Goal: Task Accomplishment & Management: Complete application form

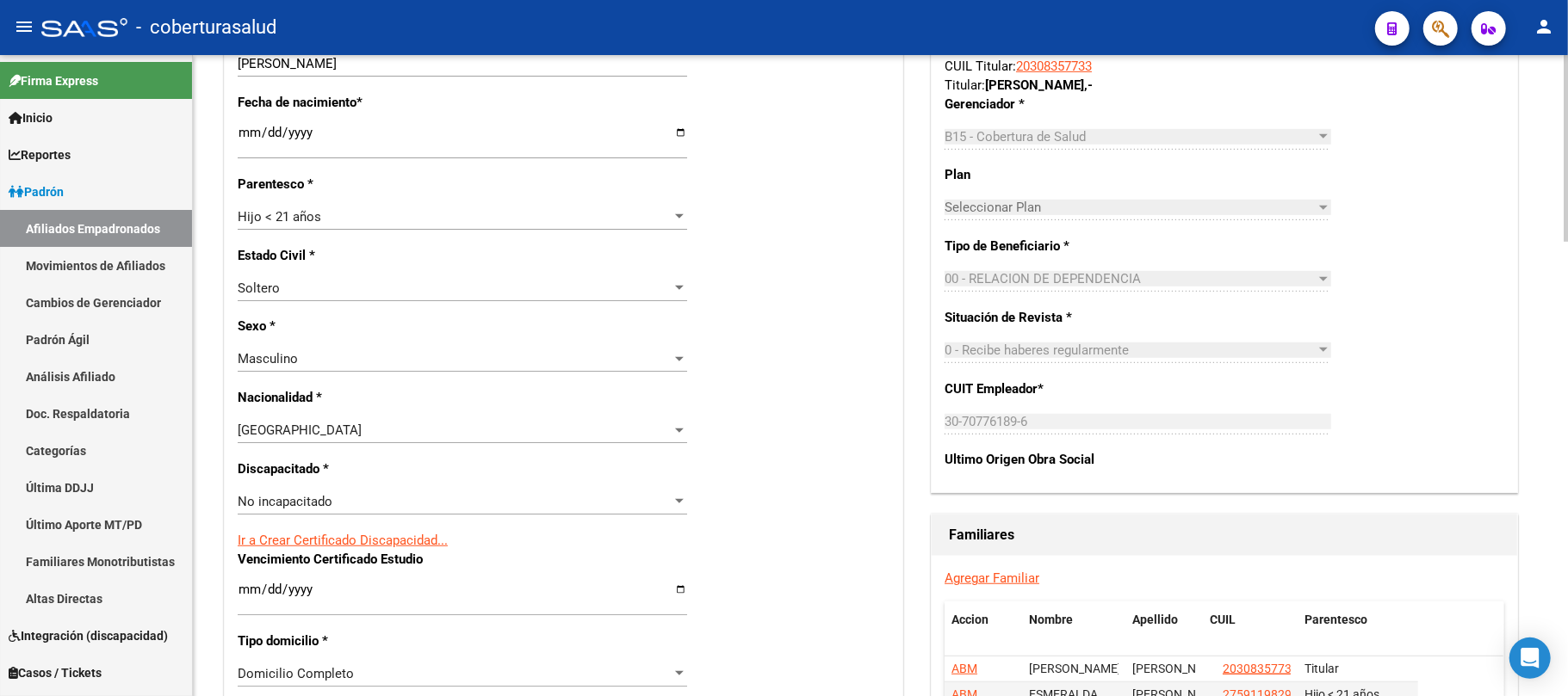
scroll to position [689, 0]
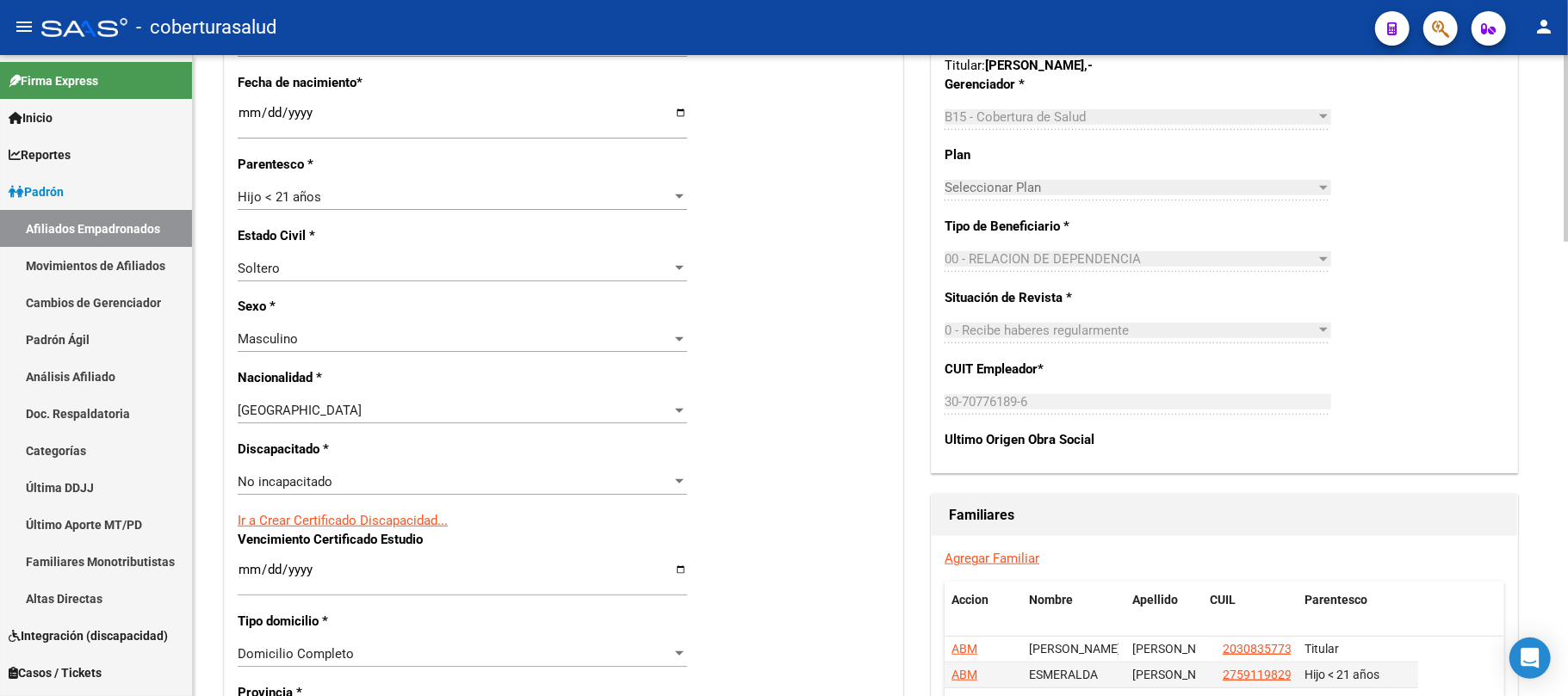
click at [410, 477] on div "No incapacitado" at bounding box center [455, 482] width 434 height 16
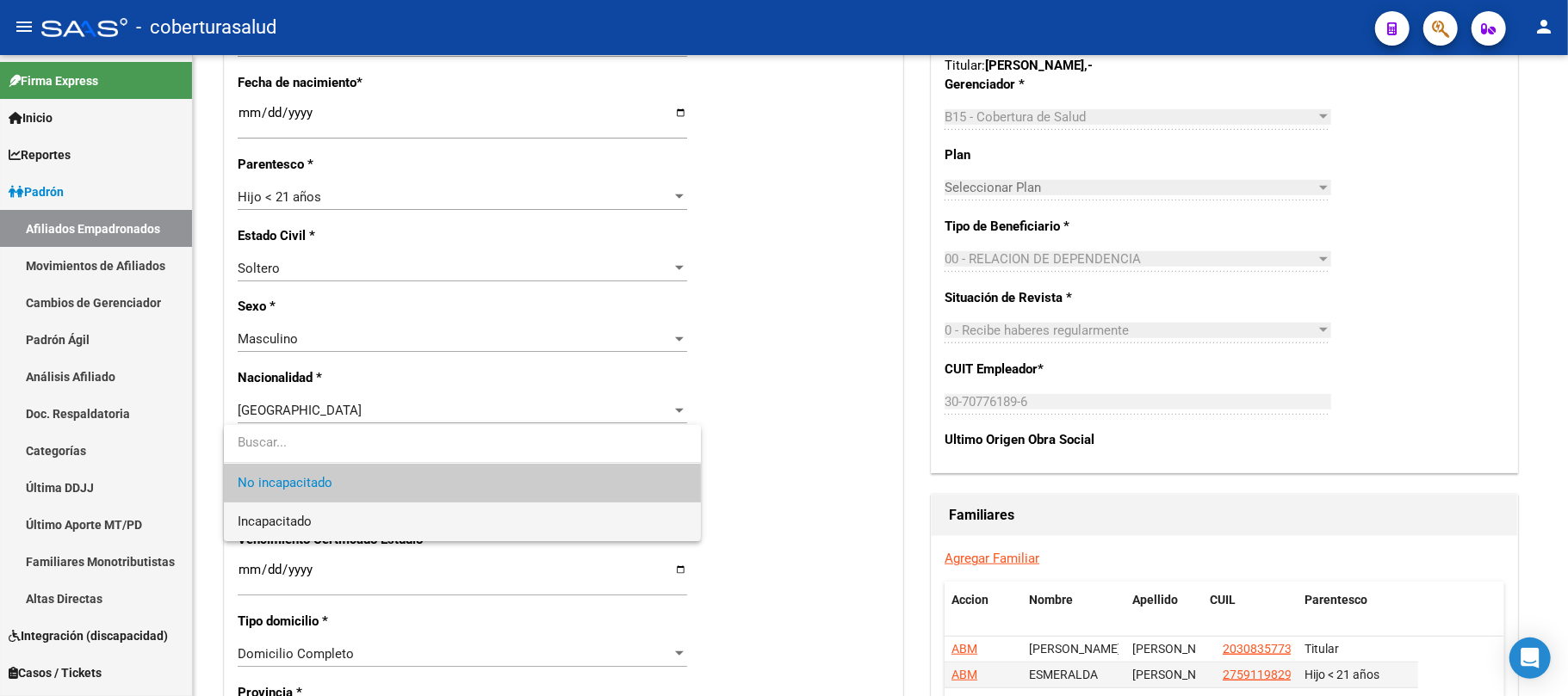
click at [320, 522] on span "Incapacitado" at bounding box center [462, 522] width 450 height 38
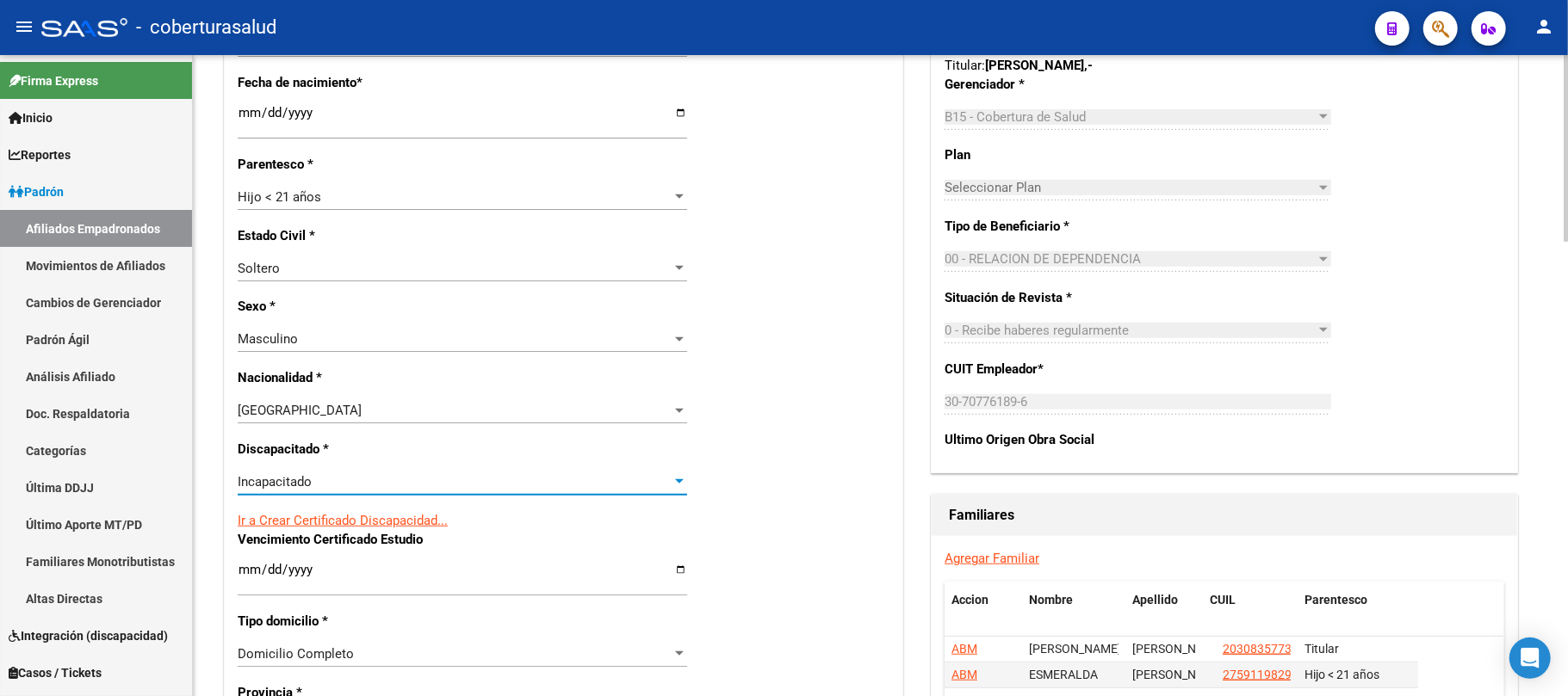
click at [849, 414] on div "Nro Afiliado Ingresar nro CUIL * 20-56700531-4 CUIL ARCA Padrón Ult. Fecha Alta…" at bounding box center [563, 546] width 678 height 1866
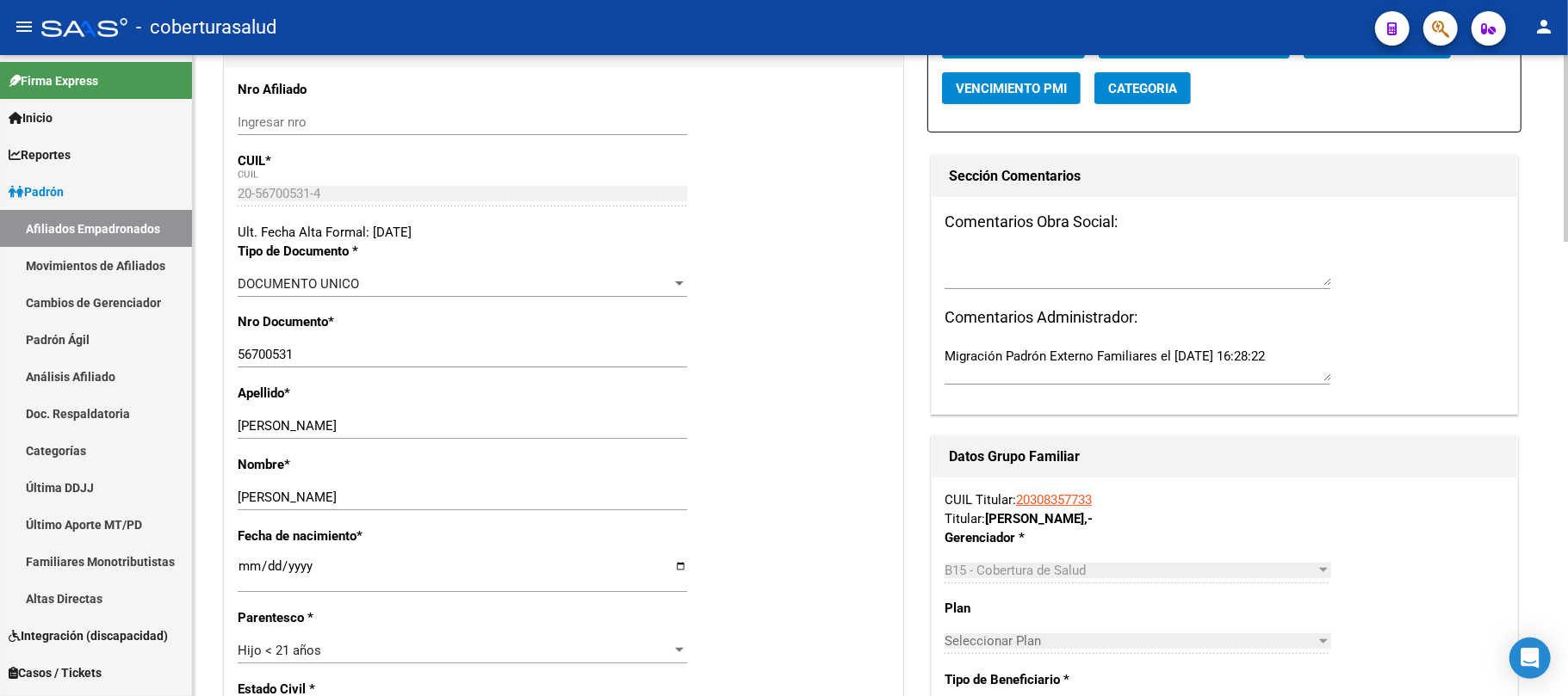
scroll to position [0, 0]
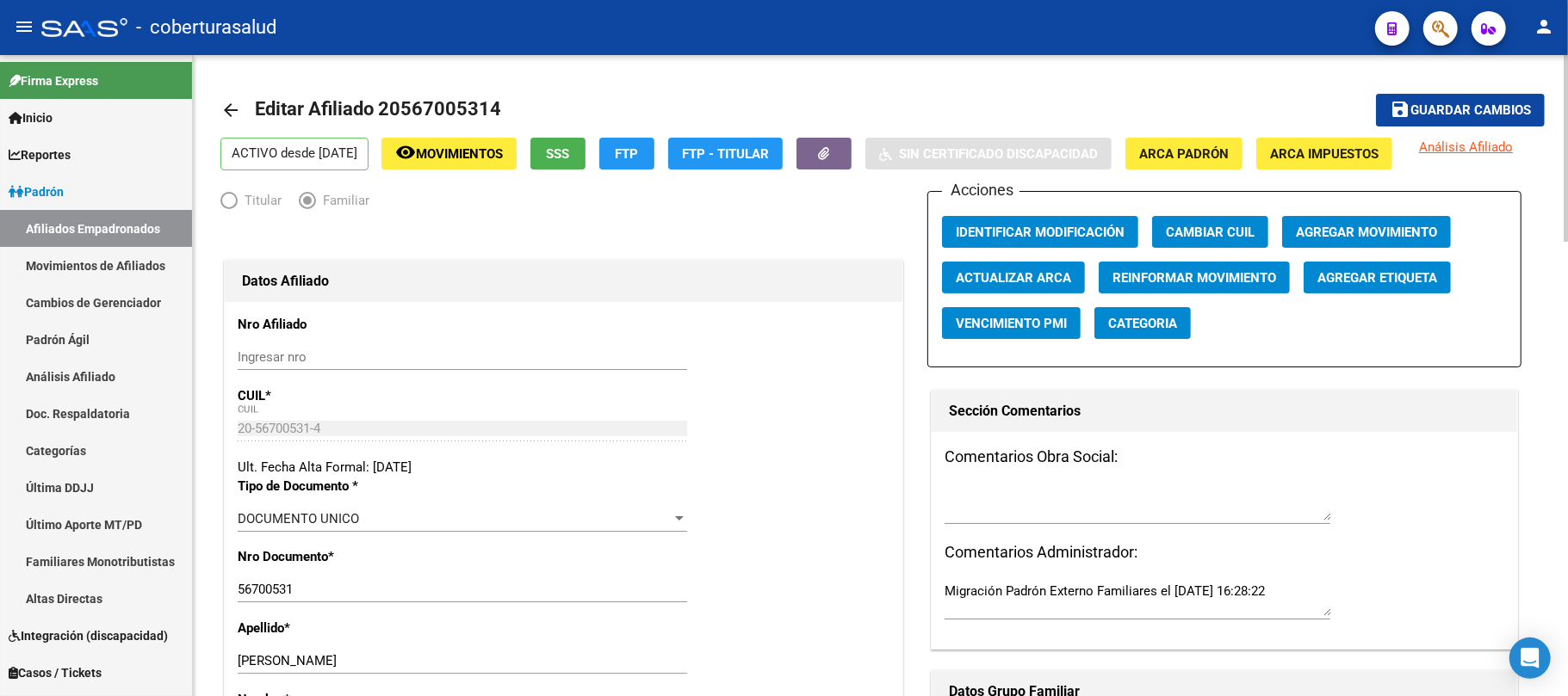
click at [1478, 99] on button "save Guardar cambios" at bounding box center [1460, 109] width 169 height 32
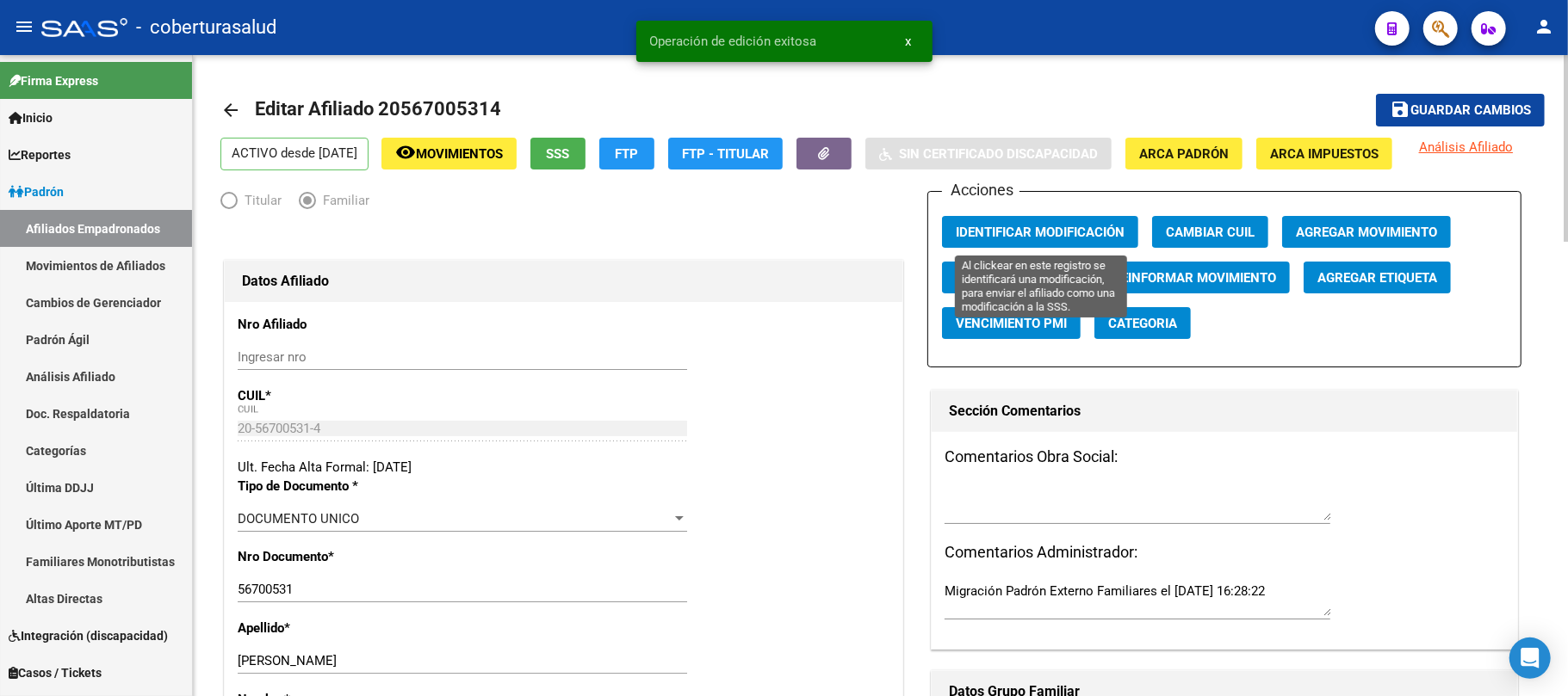
click at [1046, 221] on button "Identificar Modificación" at bounding box center [1040, 232] width 196 height 32
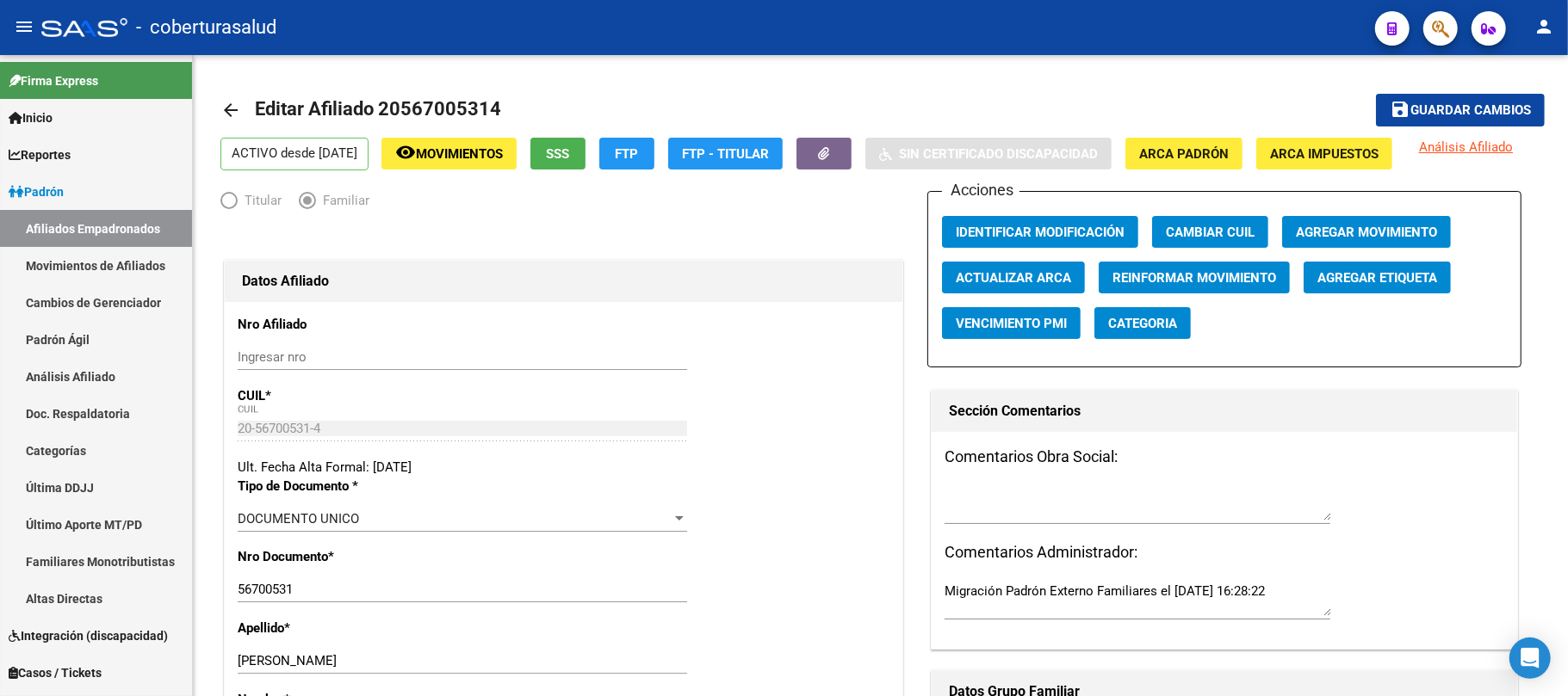
click at [1451, 25] on button "button" at bounding box center [1441, 28] width 35 height 35
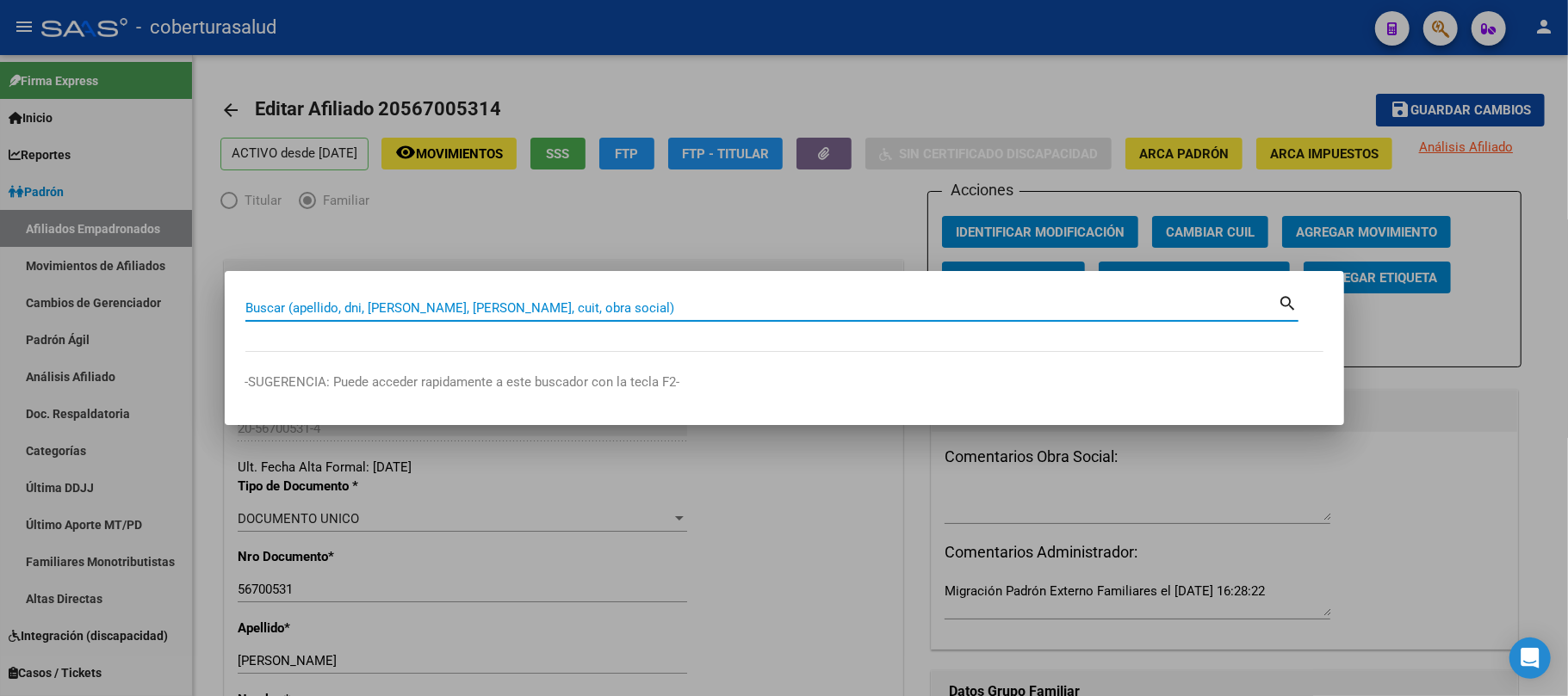
paste input "55379572"
type input "55379572"
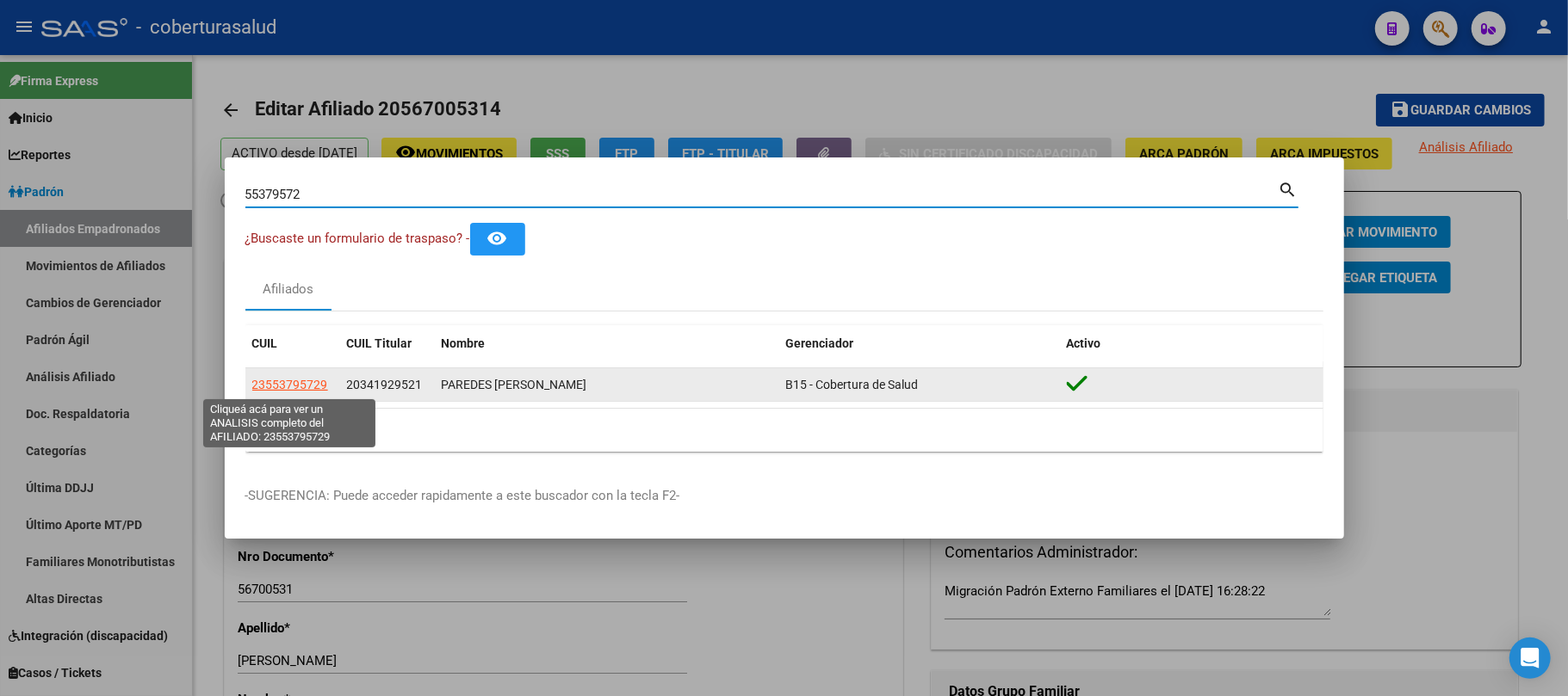
click at [286, 379] on span "23553795729" at bounding box center [289, 384] width 76 height 14
type textarea "23553795729"
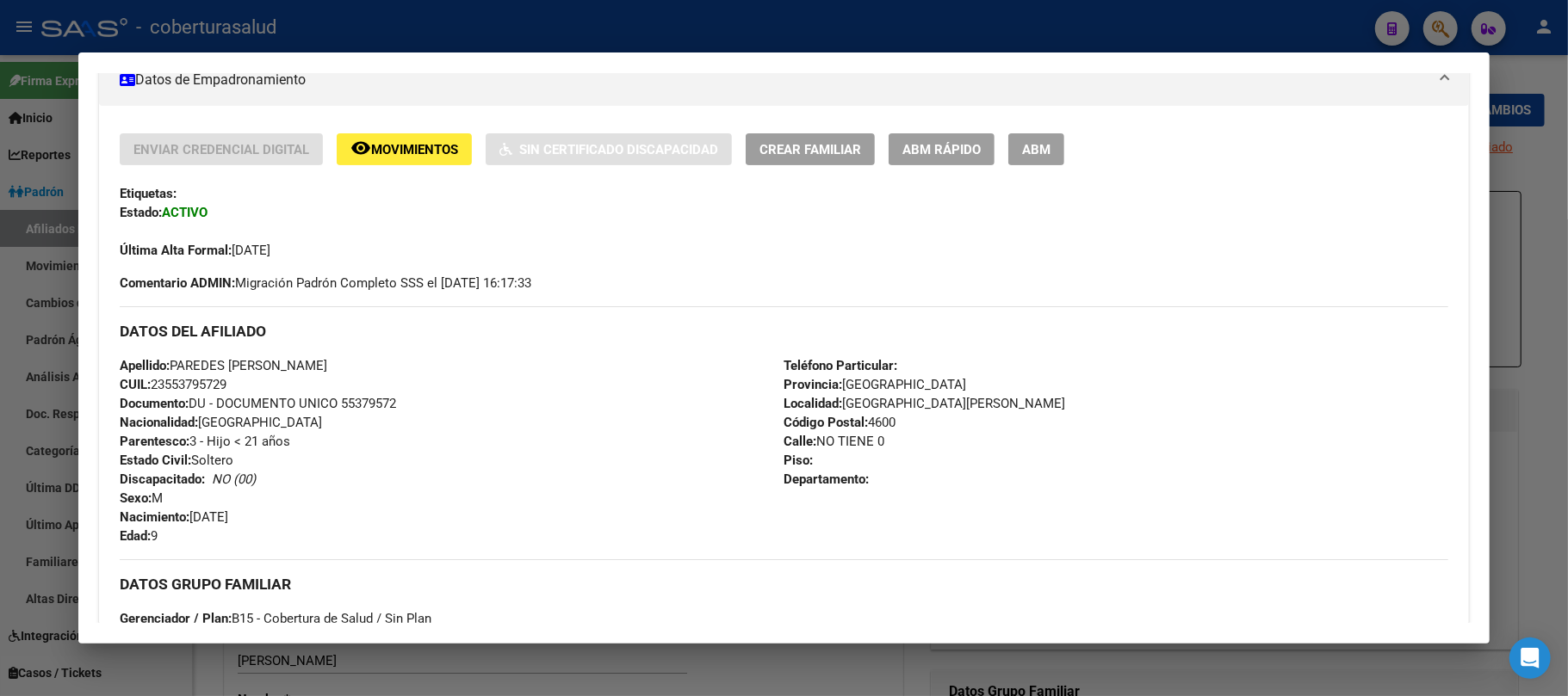
scroll to position [344, 0]
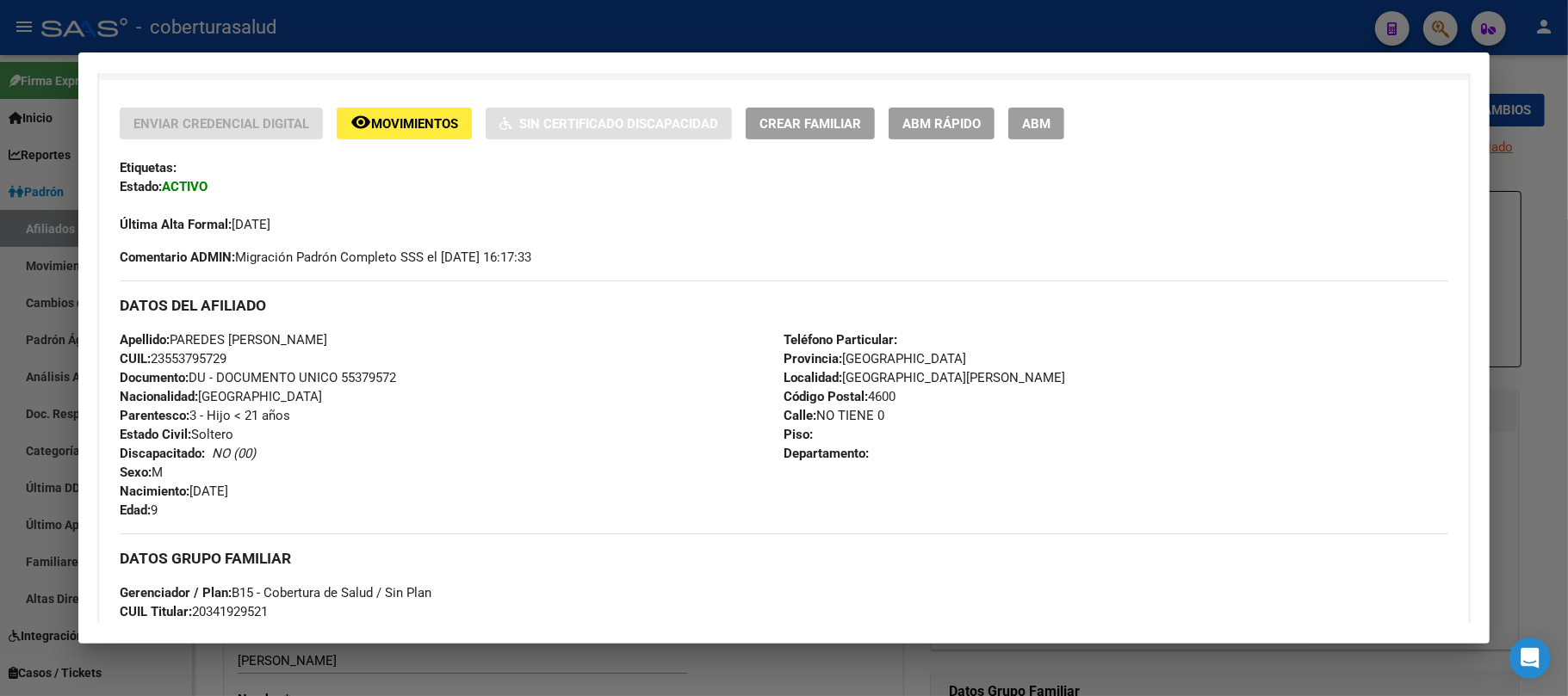
click at [1040, 116] on span "ABM" at bounding box center [1036, 123] width 28 height 16
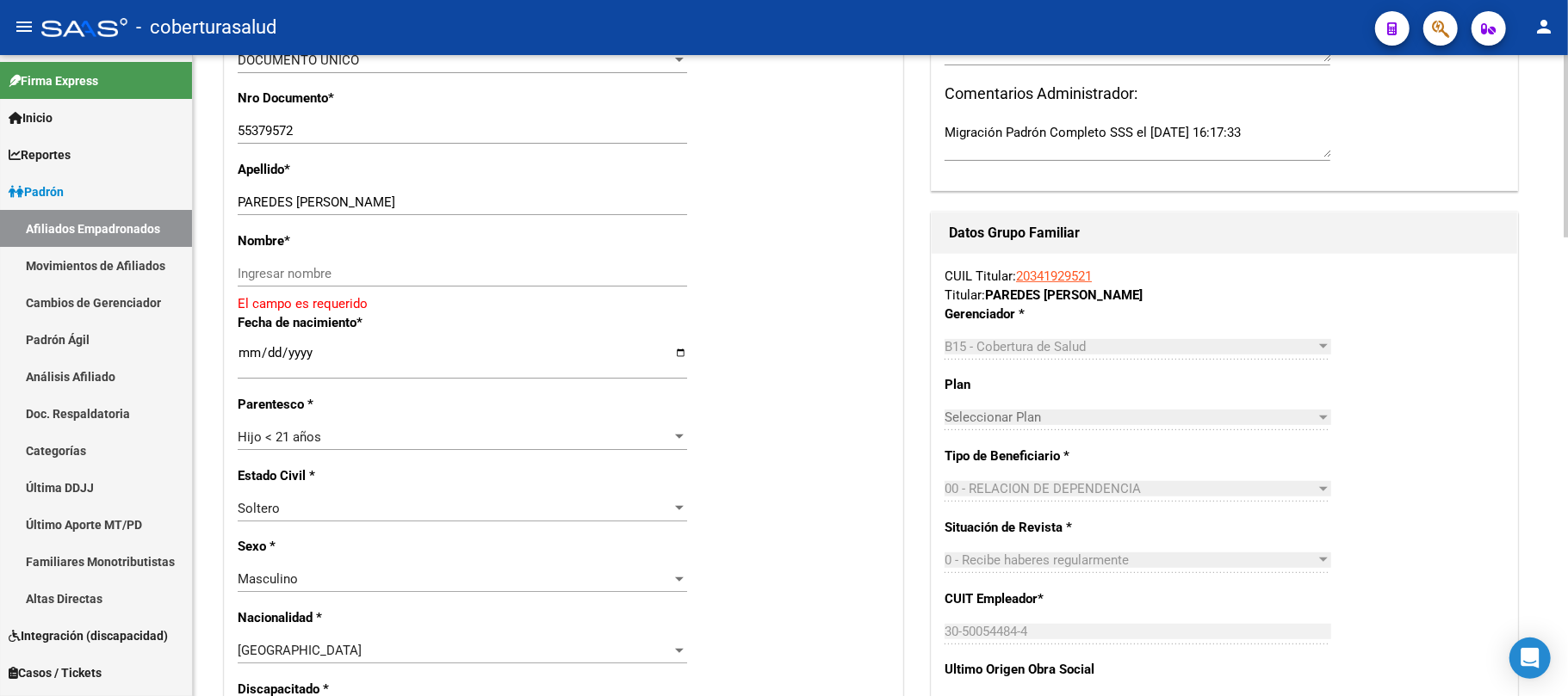
scroll to position [427, 0]
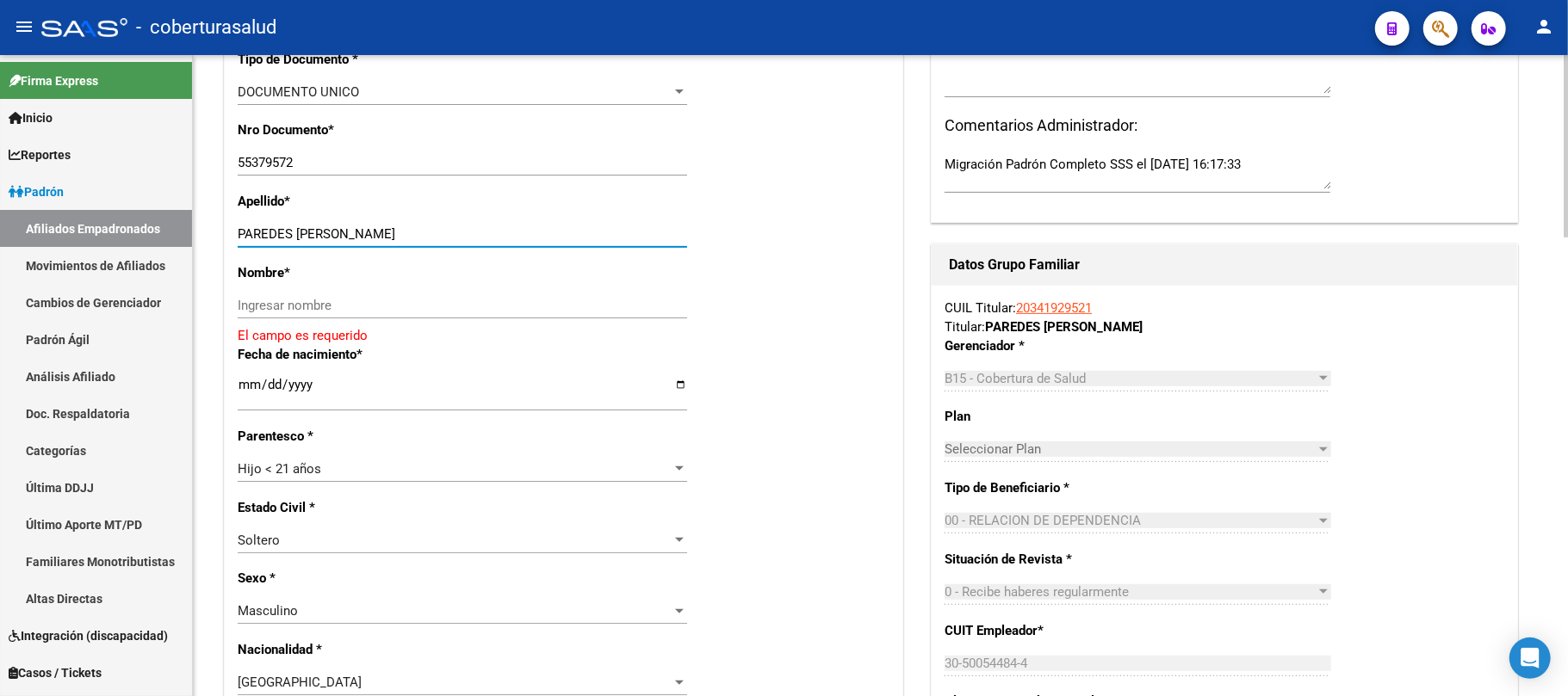
drag, startPoint x: 580, startPoint y: 232, endPoint x: 349, endPoint y: 246, distance: 231.4
click at [349, 246] on div "[PERSON_NAME] [PERSON_NAME] apellido" at bounding box center [462, 234] width 450 height 26
type input "PAREDES [PERSON_NAME]"
click at [345, 305] on input "Ingresar nombre" at bounding box center [462, 306] width 450 height 16
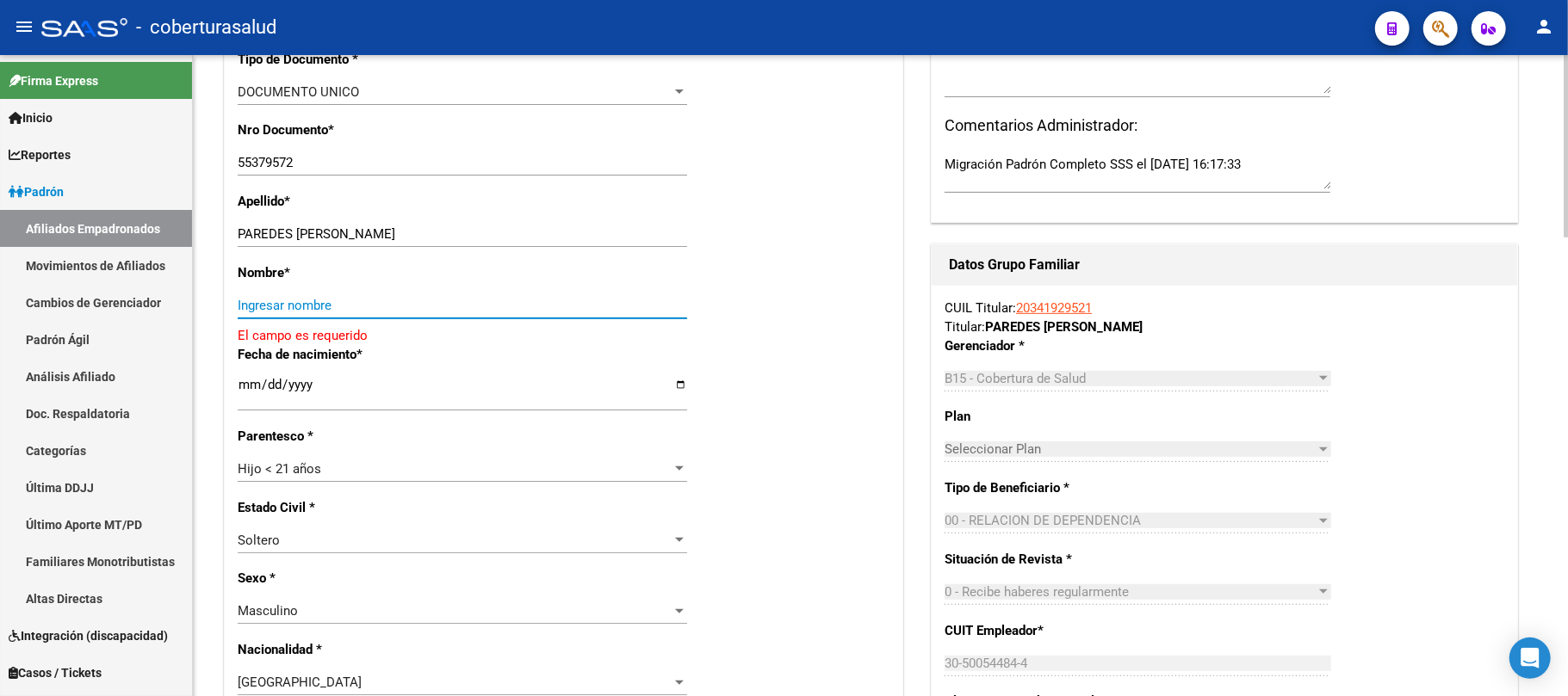
paste input "[PERSON_NAME]"
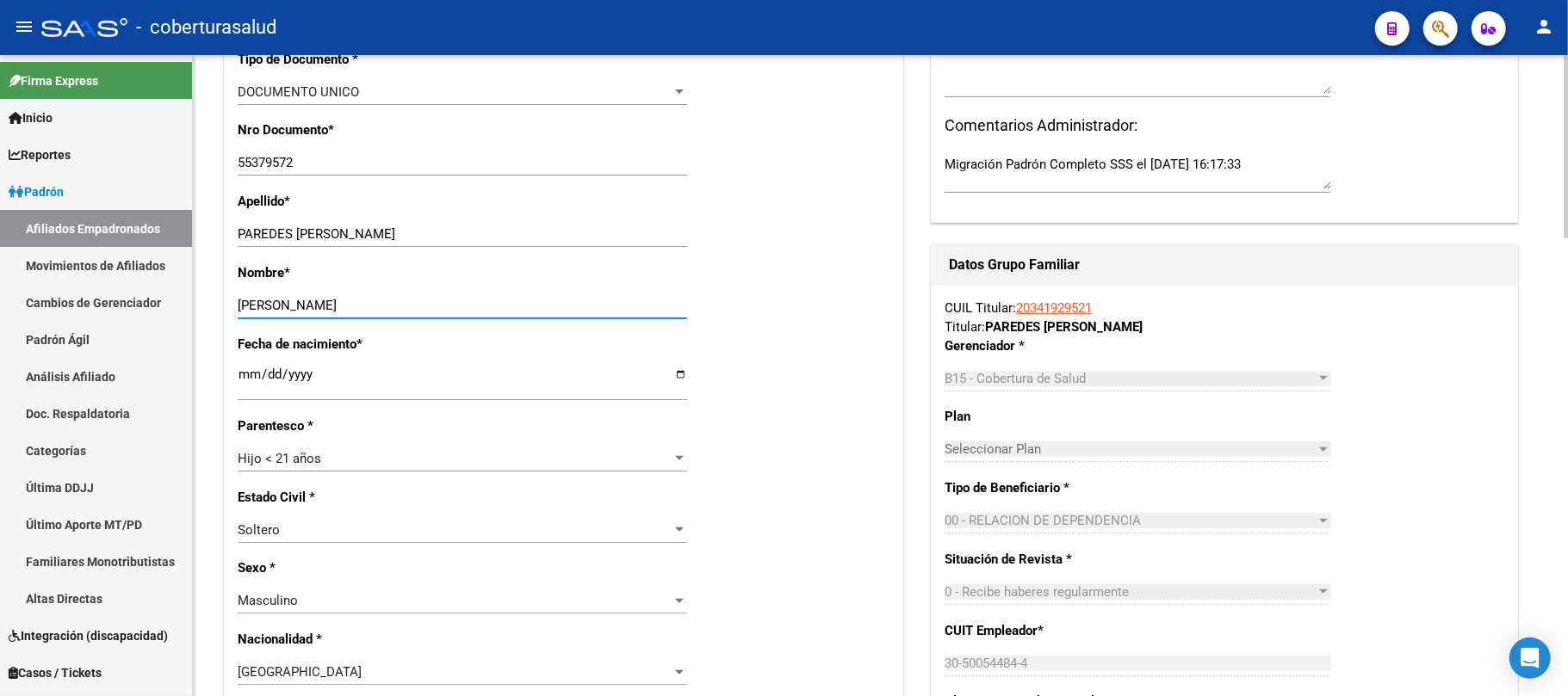
type input "[PERSON_NAME]"
click at [794, 527] on div "Estado Civil * [DEMOGRAPHIC_DATA] Seleccionar tipo" at bounding box center [563, 524] width 652 height 71
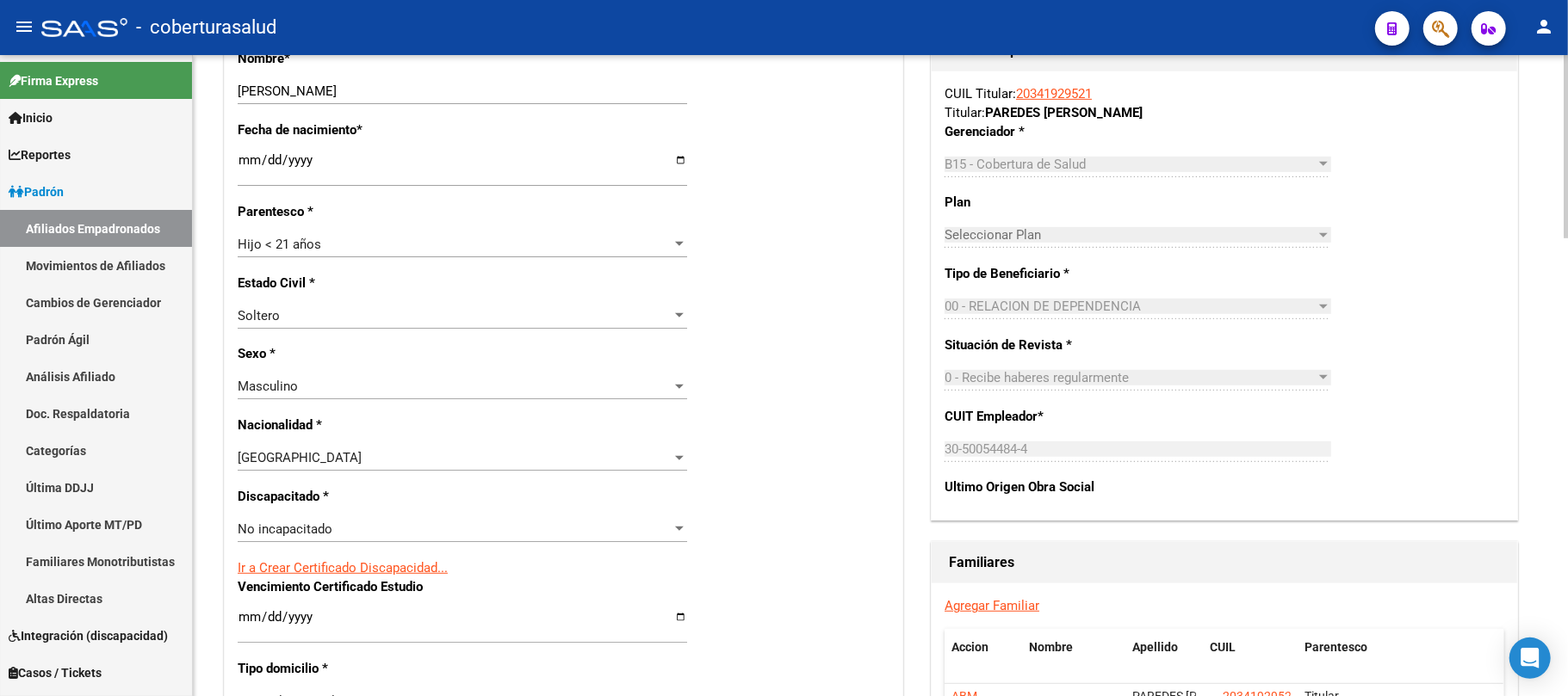
scroll to position [772, 0]
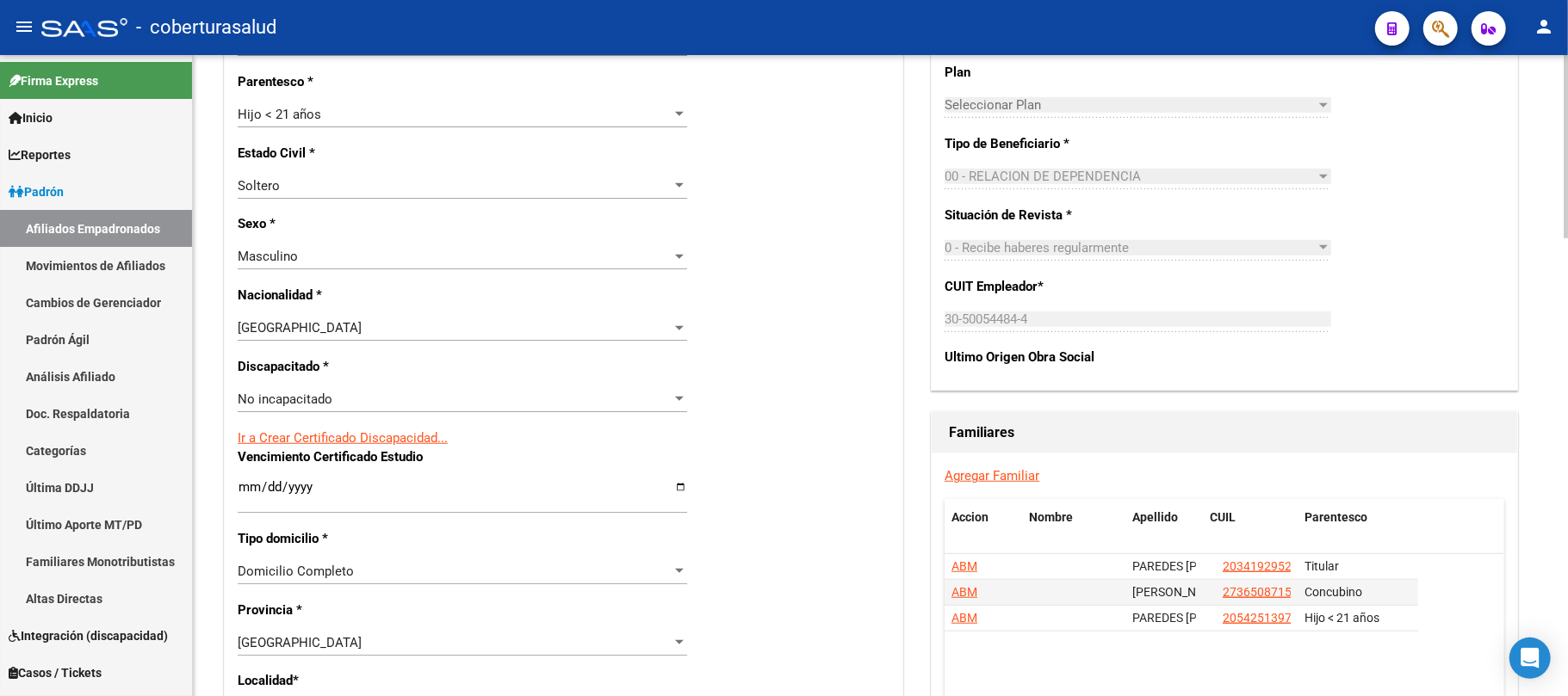
click at [329, 400] on span "No incapacitado" at bounding box center [285, 399] width 95 height 16
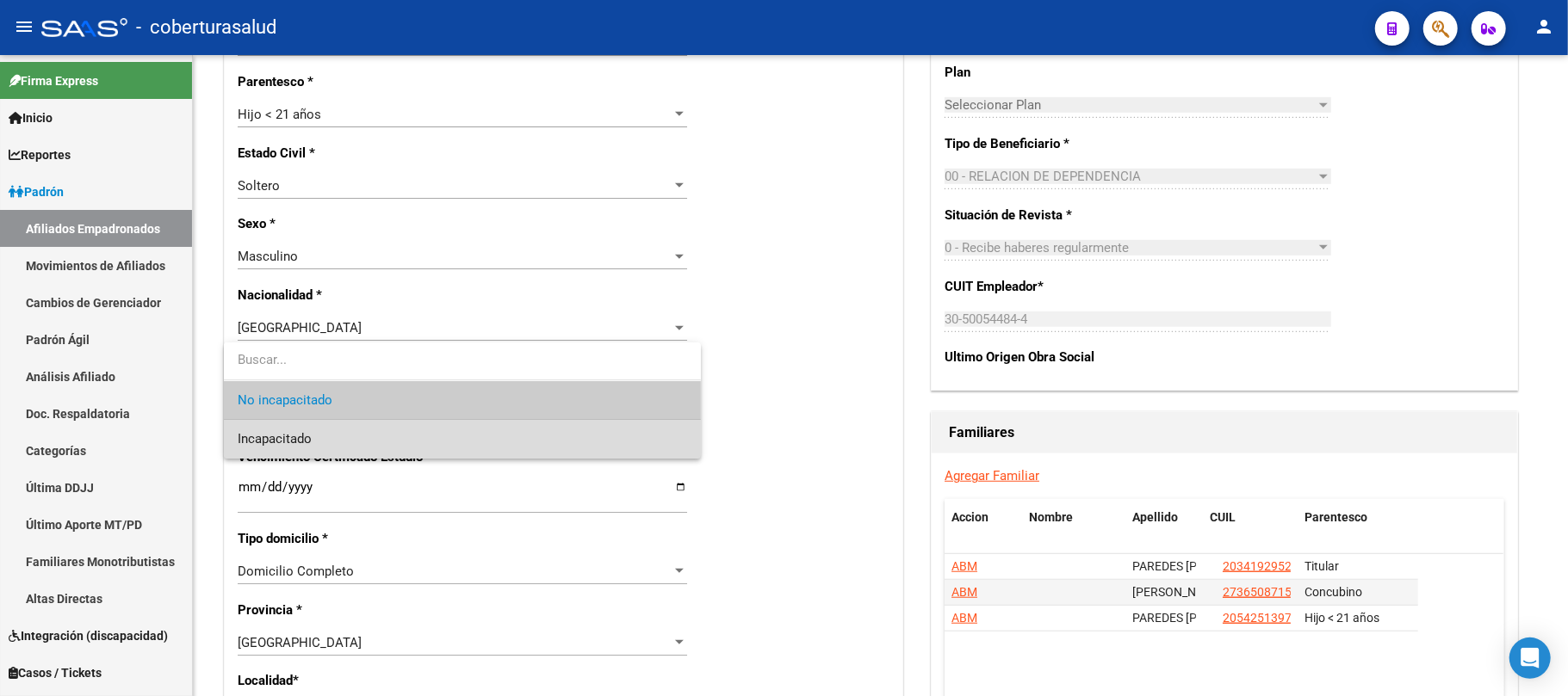
click at [332, 435] on span "Incapacitado" at bounding box center [462, 440] width 450 height 38
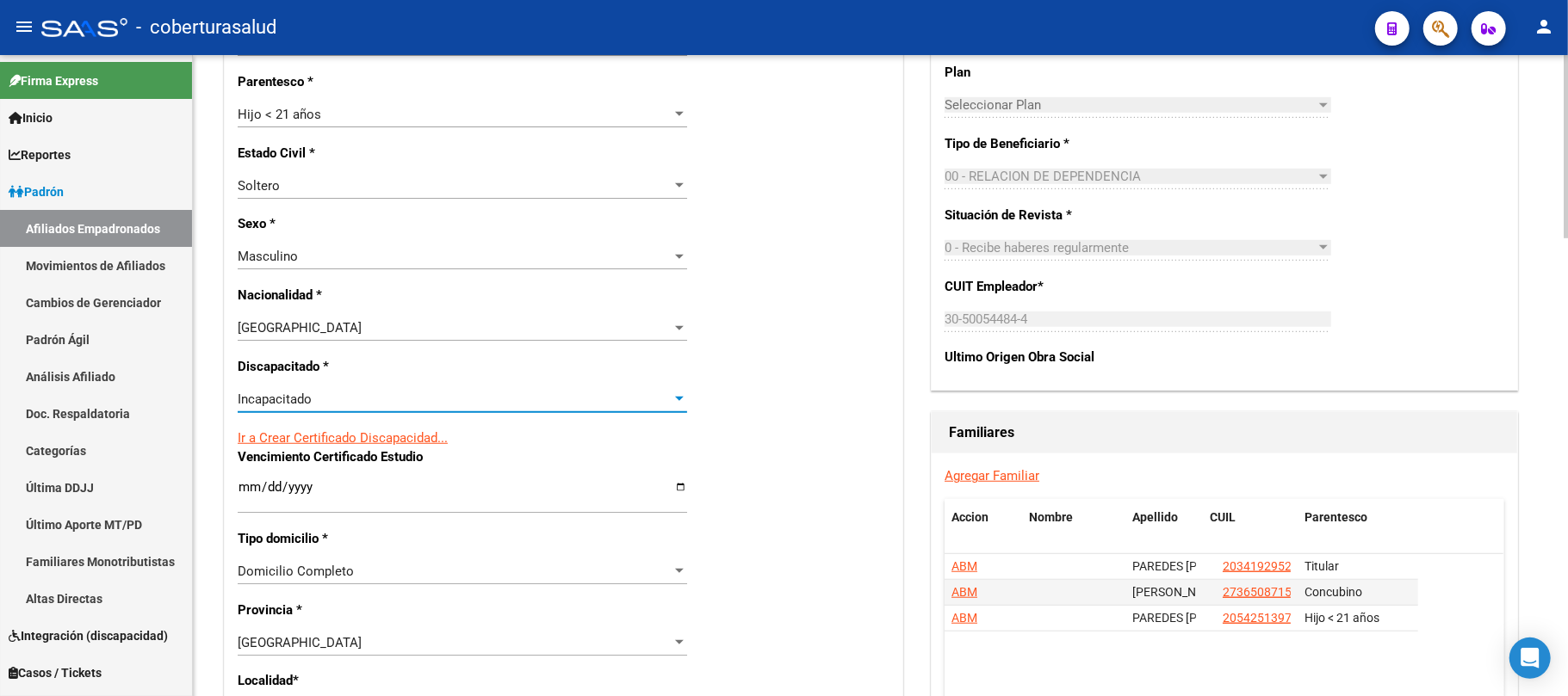
click at [824, 431] on div "Ir a Crear Certificado Discapacidad..." at bounding box center [563, 438] width 652 height 19
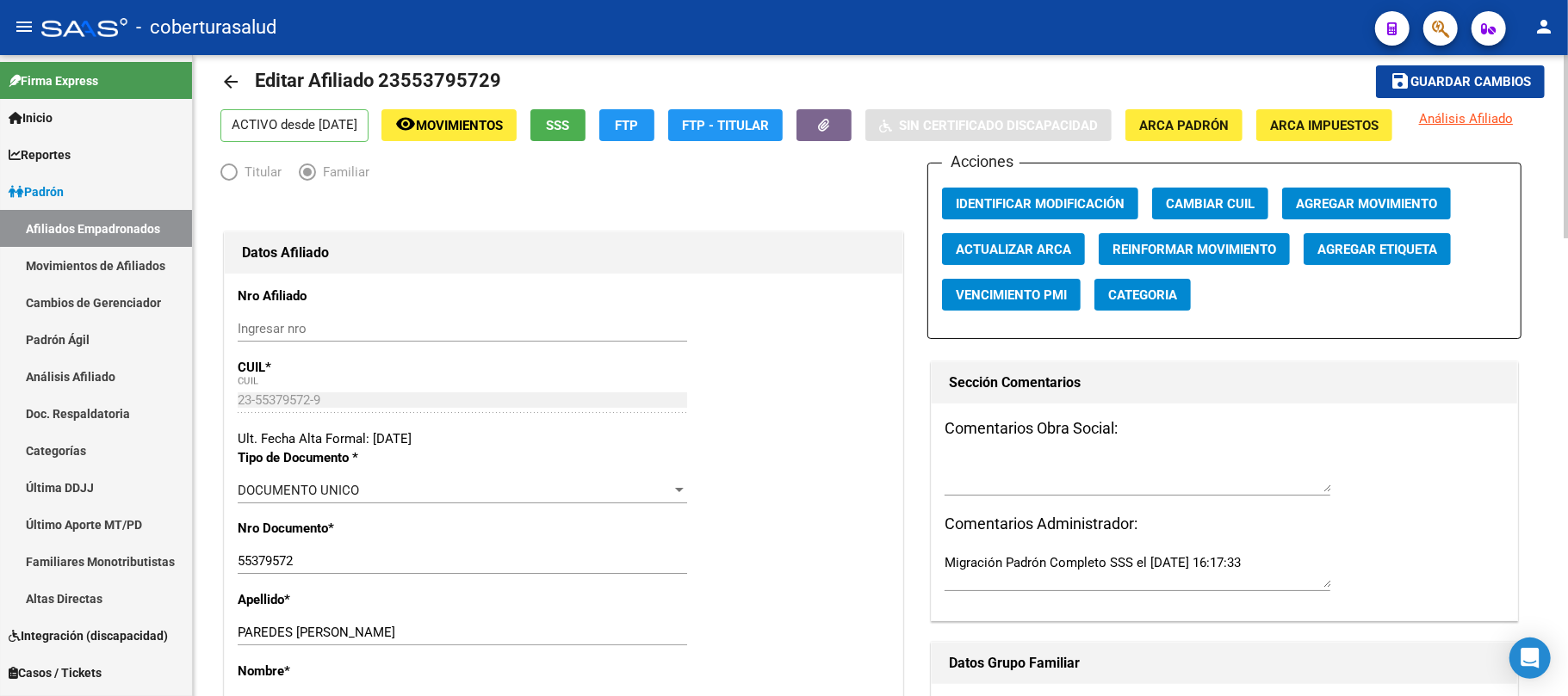
scroll to position [0, 0]
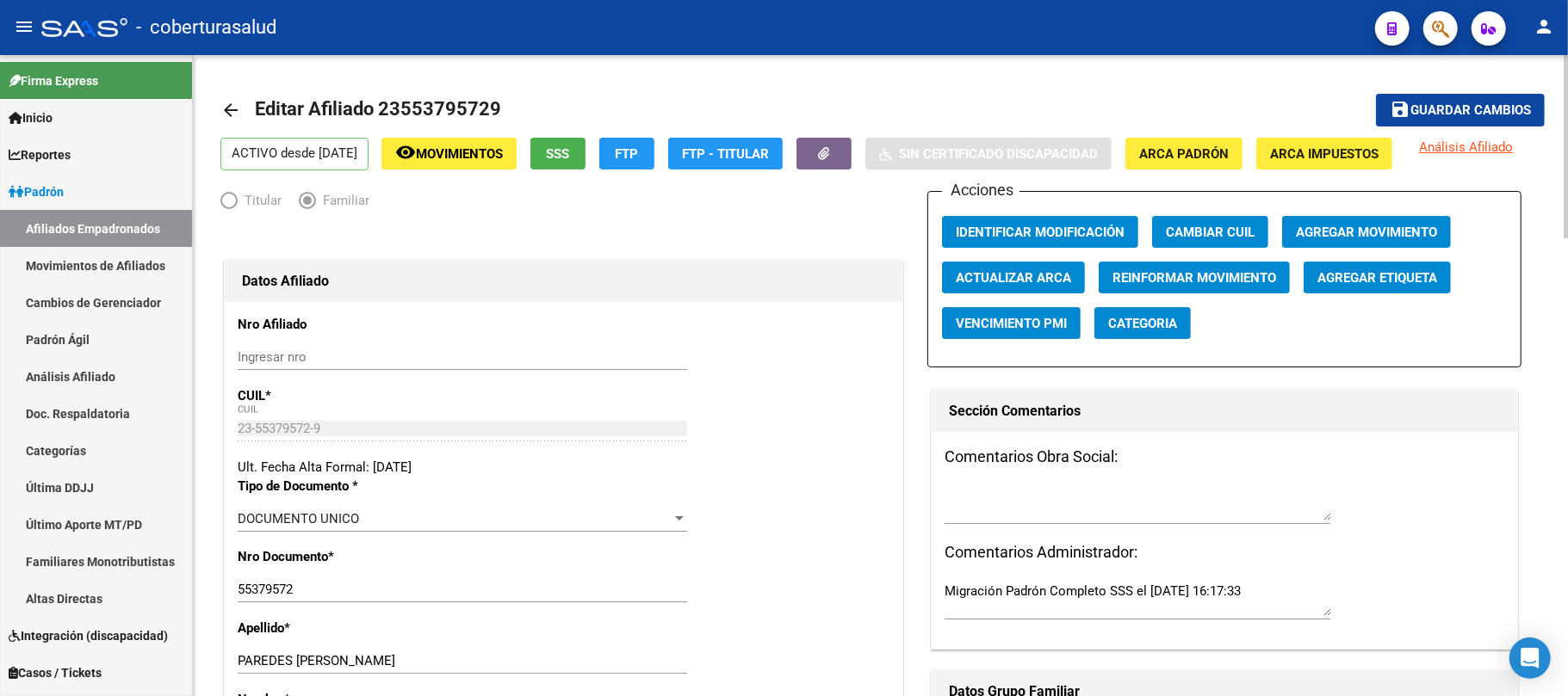
click at [1469, 115] on span "Guardar cambios" at bounding box center [1471, 110] width 120 height 16
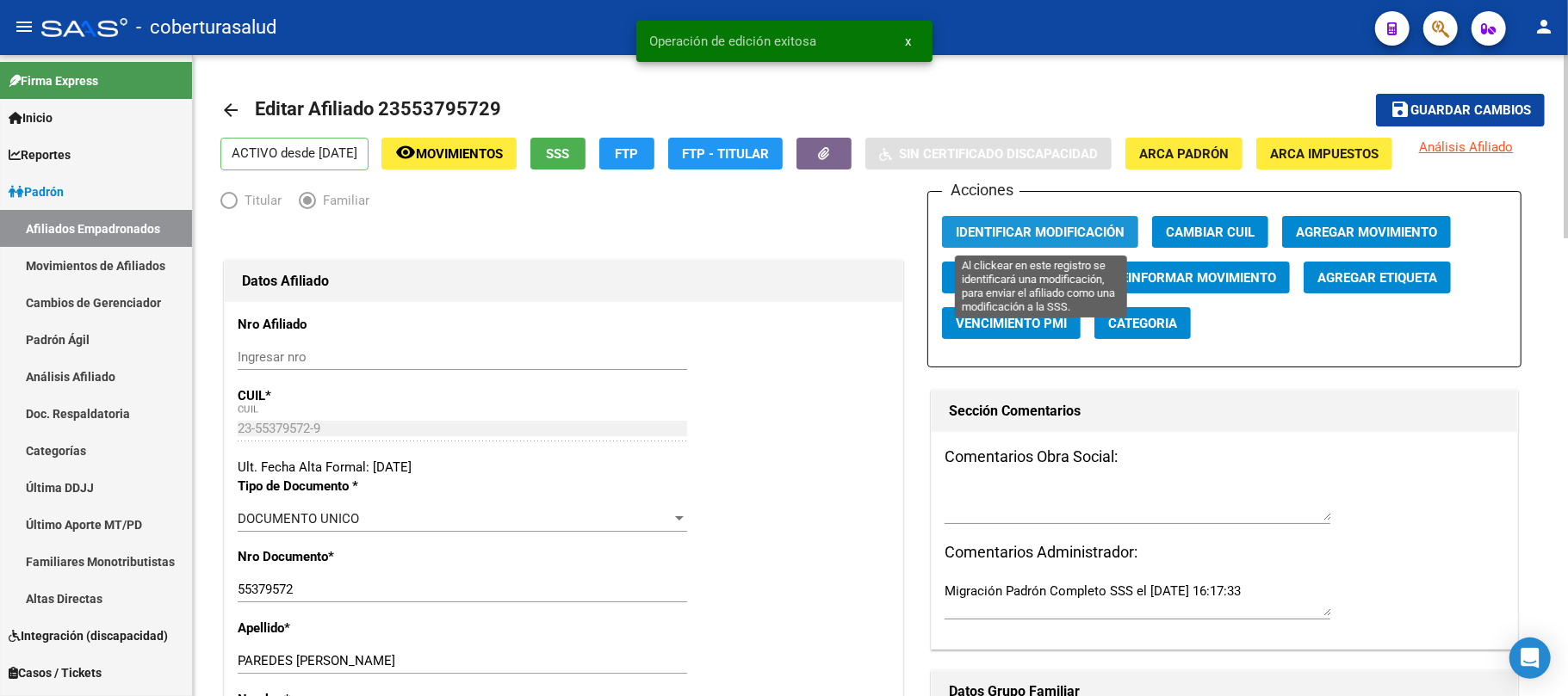
click at [1075, 225] on span "Identificar Modificación" at bounding box center [1040, 232] width 169 height 16
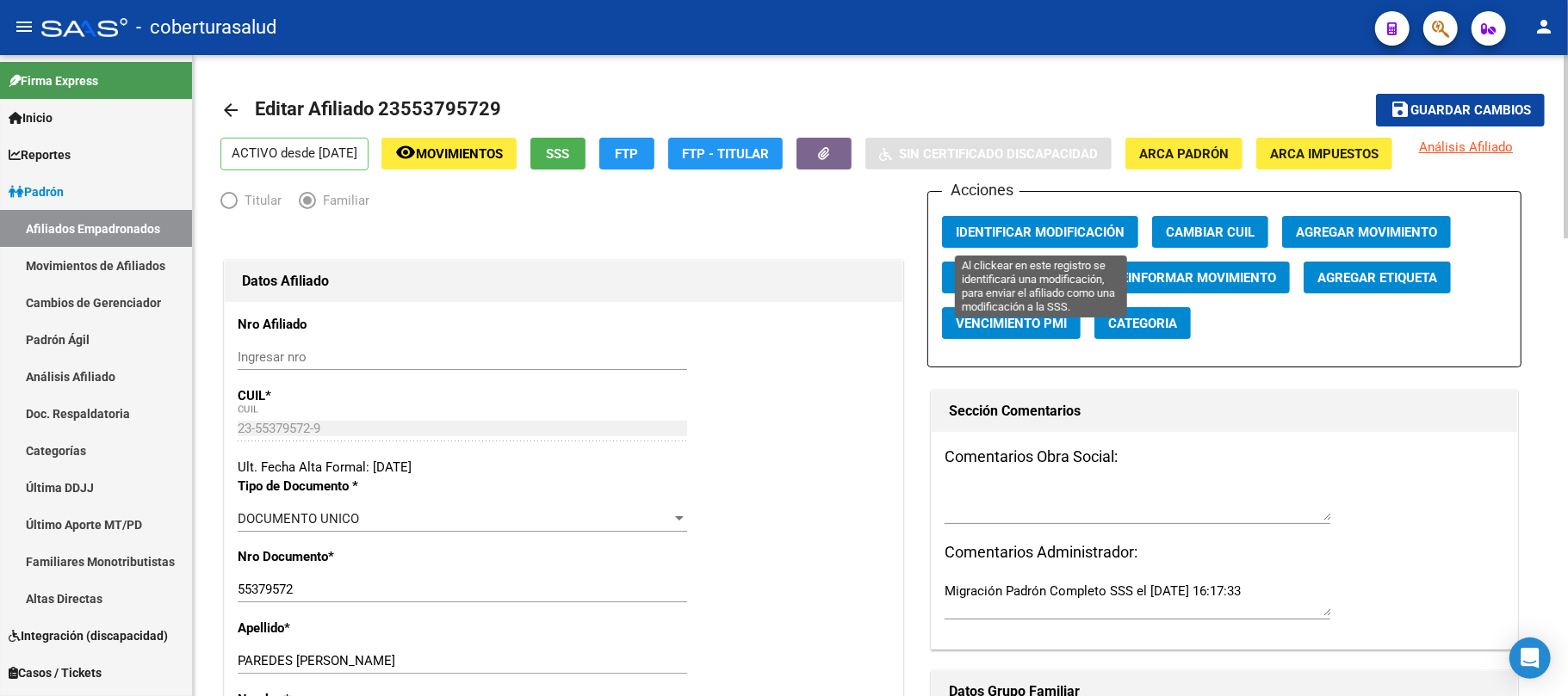
click at [1071, 225] on span "Identificar Modificación" at bounding box center [1040, 232] width 169 height 16
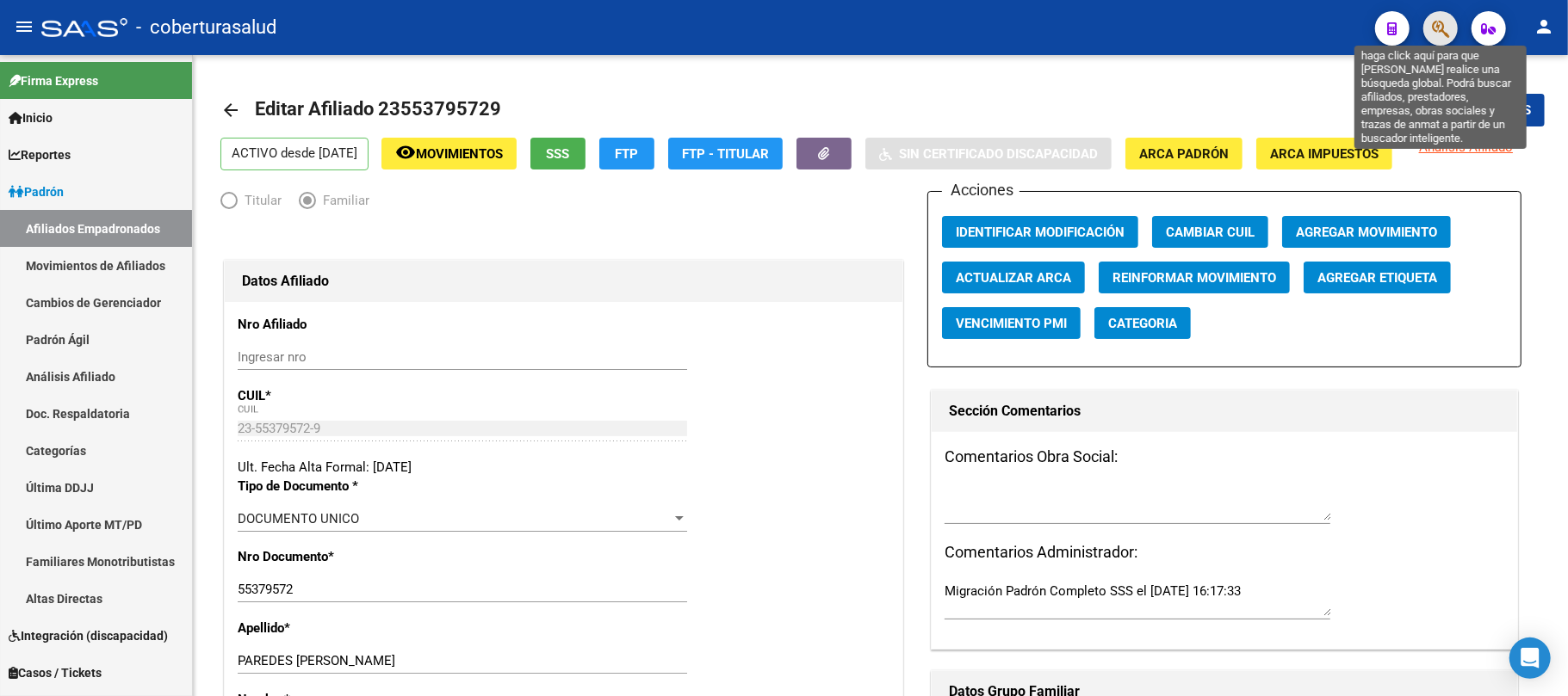
drag, startPoint x: 1445, startPoint y: 29, endPoint x: 1437, endPoint y: 33, distance: 8.9
click at [1437, 33] on icon "button" at bounding box center [1440, 29] width 17 height 20
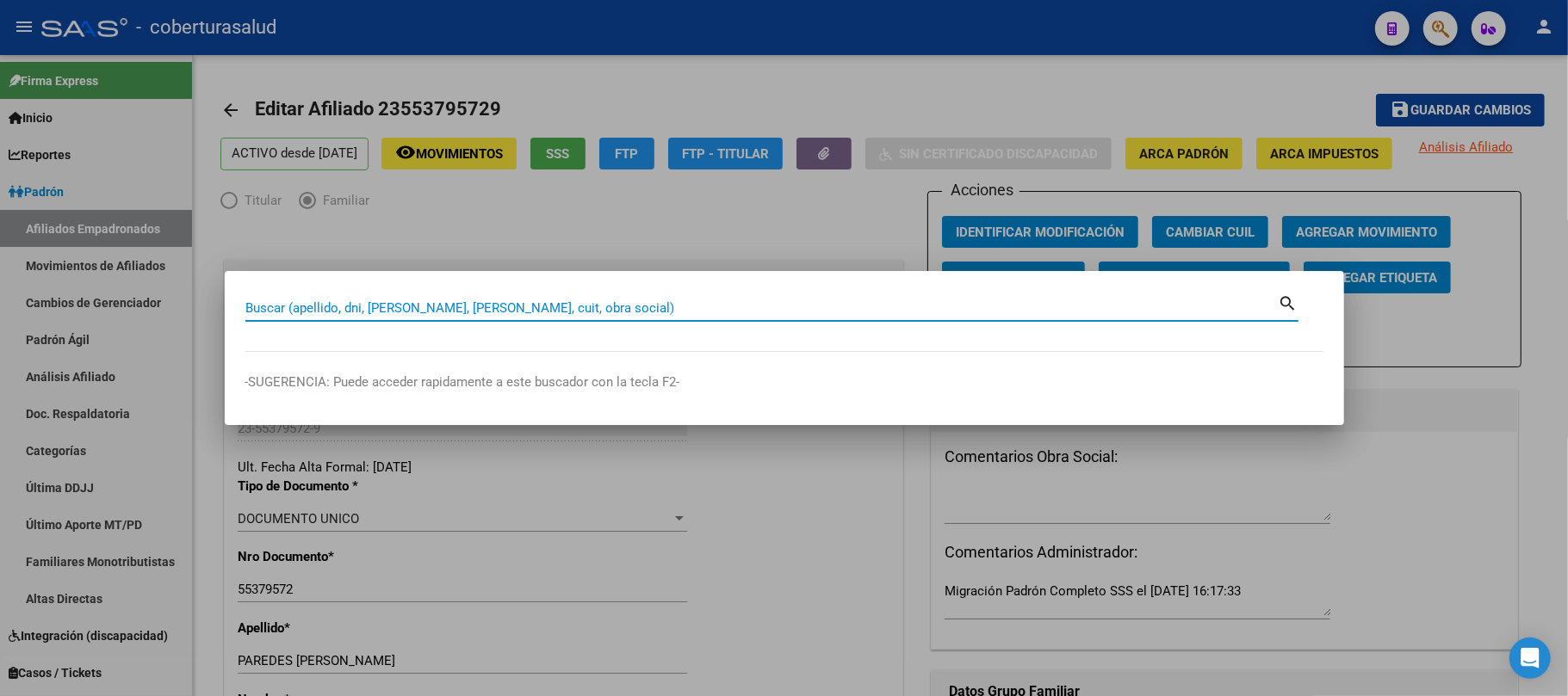
paste input "55826075"
type input "55826075"
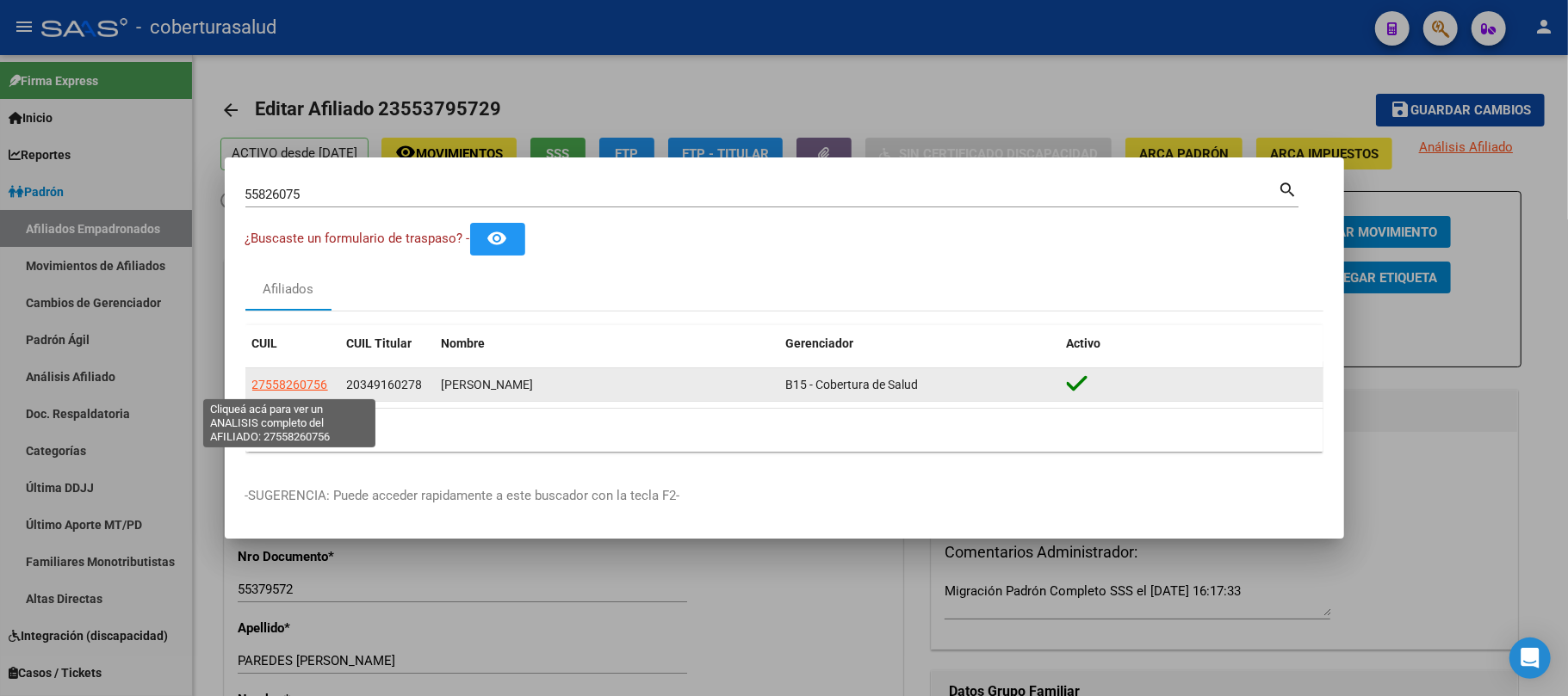
click at [290, 382] on span "27558260756" at bounding box center [289, 384] width 76 height 14
type textarea "27558260756"
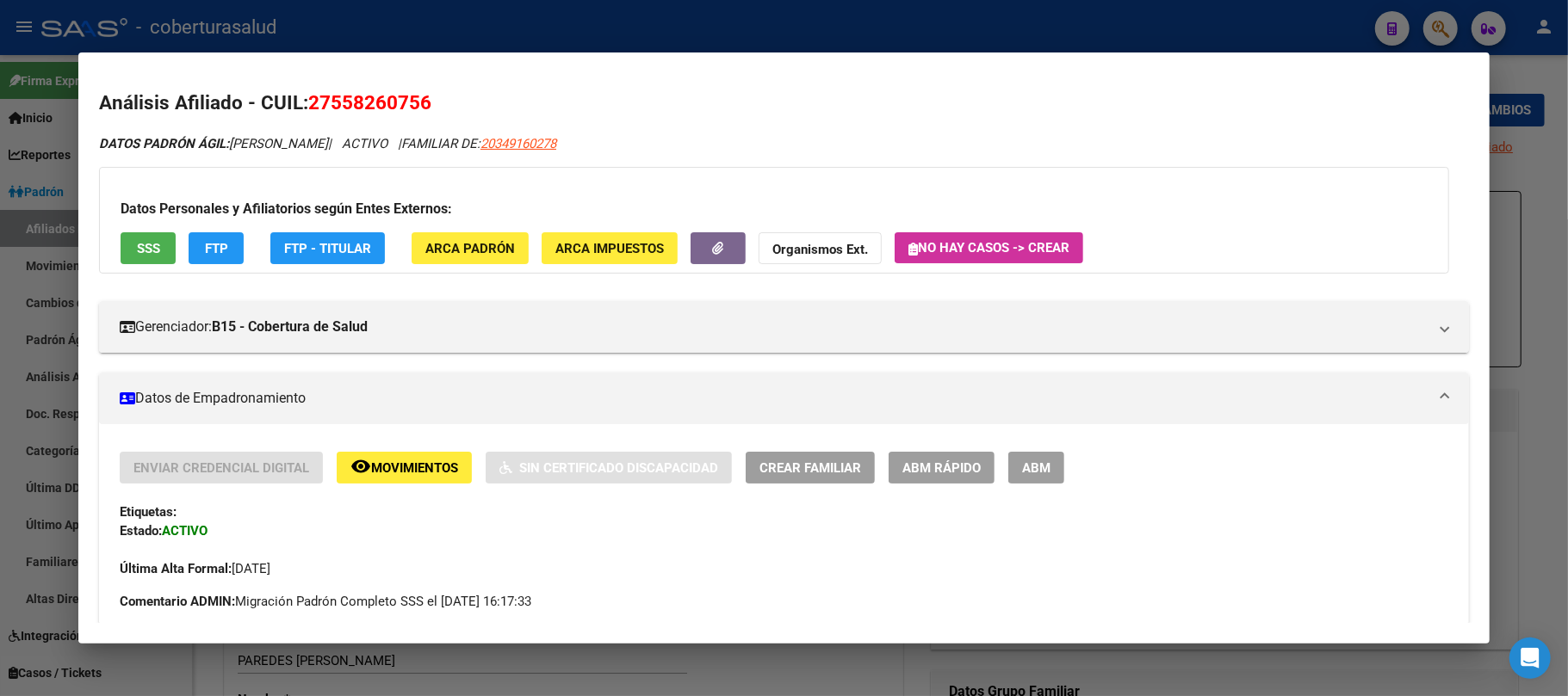
click at [1048, 468] on span "ABM" at bounding box center [1036, 468] width 28 height 16
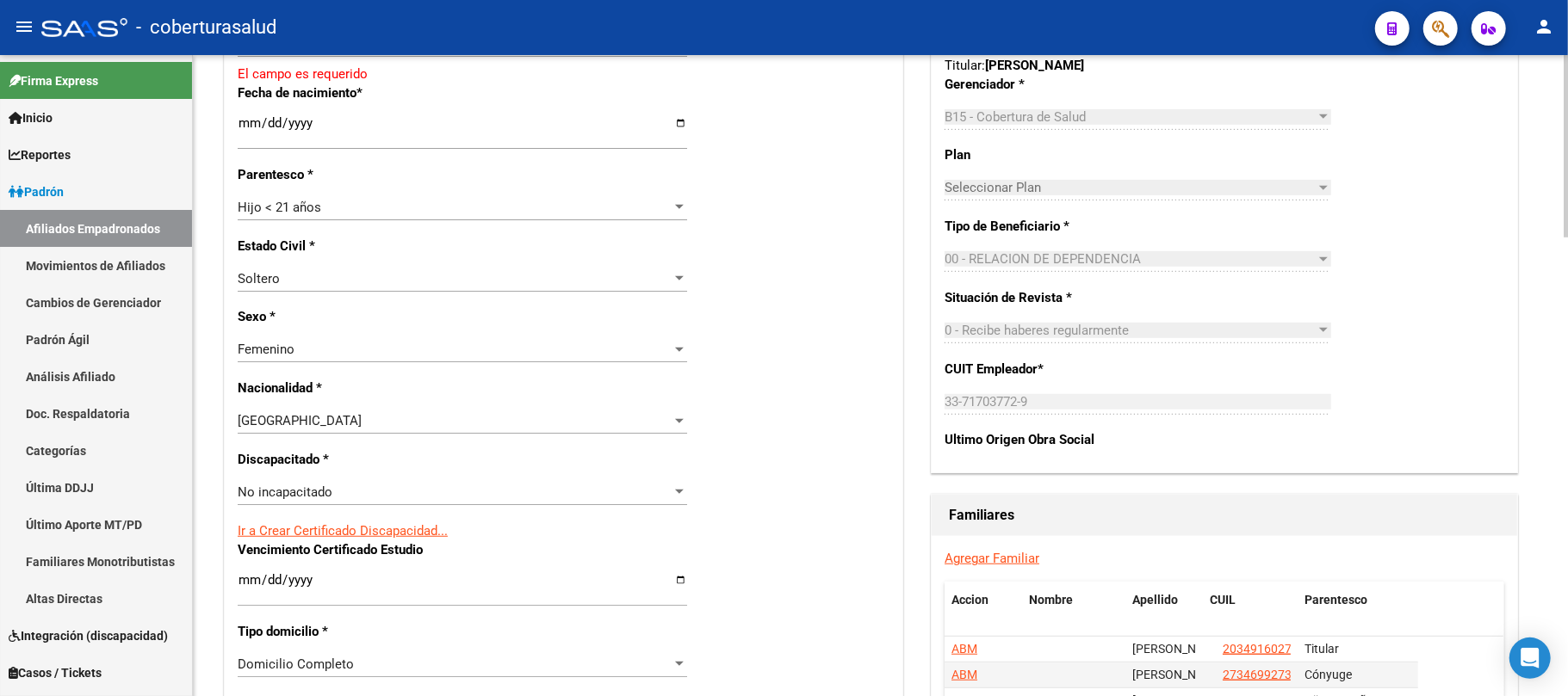
scroll to position [459, 0]
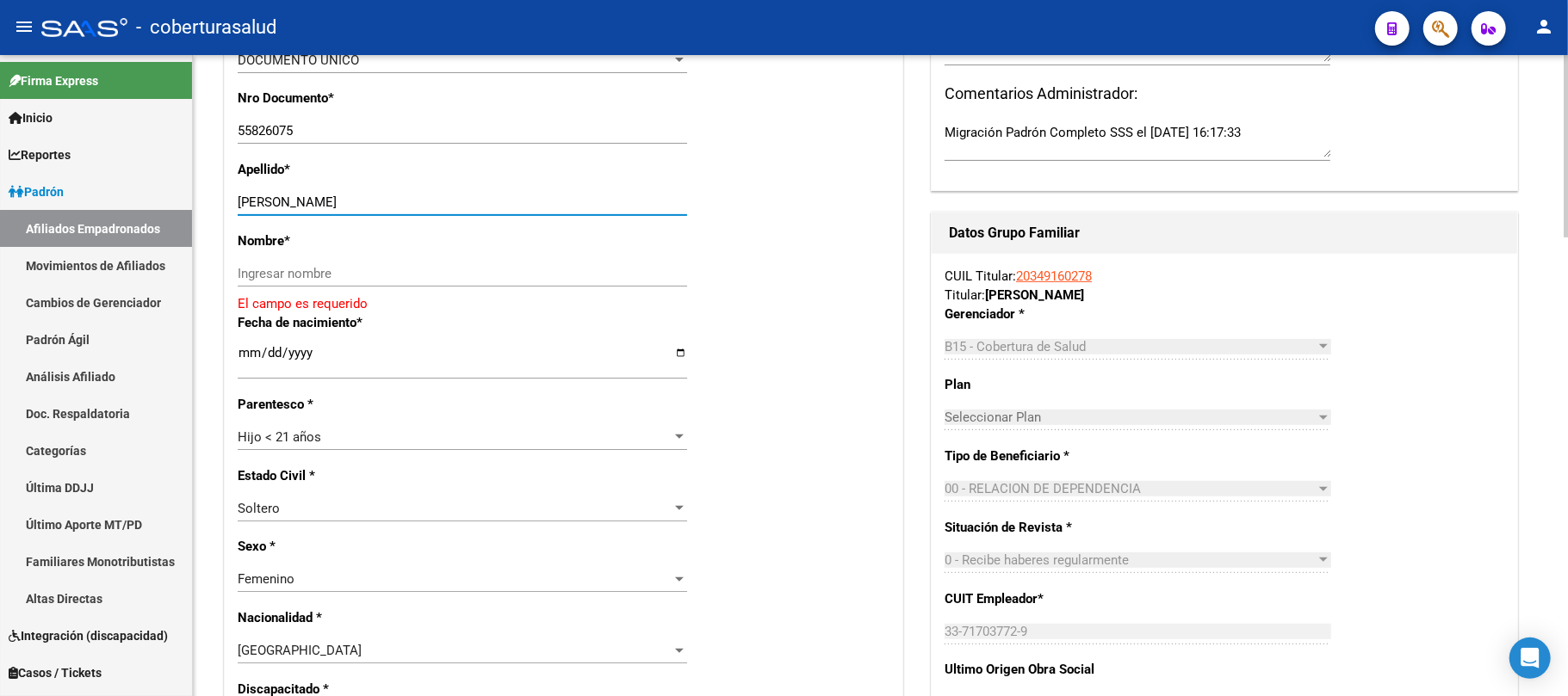
drag, startPoint x: 522, startPoint y: 202, endPoint x: 355, endPoint y: 204, distance: 167.0
click at [355, 204] on input "[PERSON_NAME]" at bounding box center [462, 202] width 450 height 16
click at [357, 266] on div "Ingresar nombre" at bounding box center [462, 274] width 450 height 26
paste input "ANTONELLA"
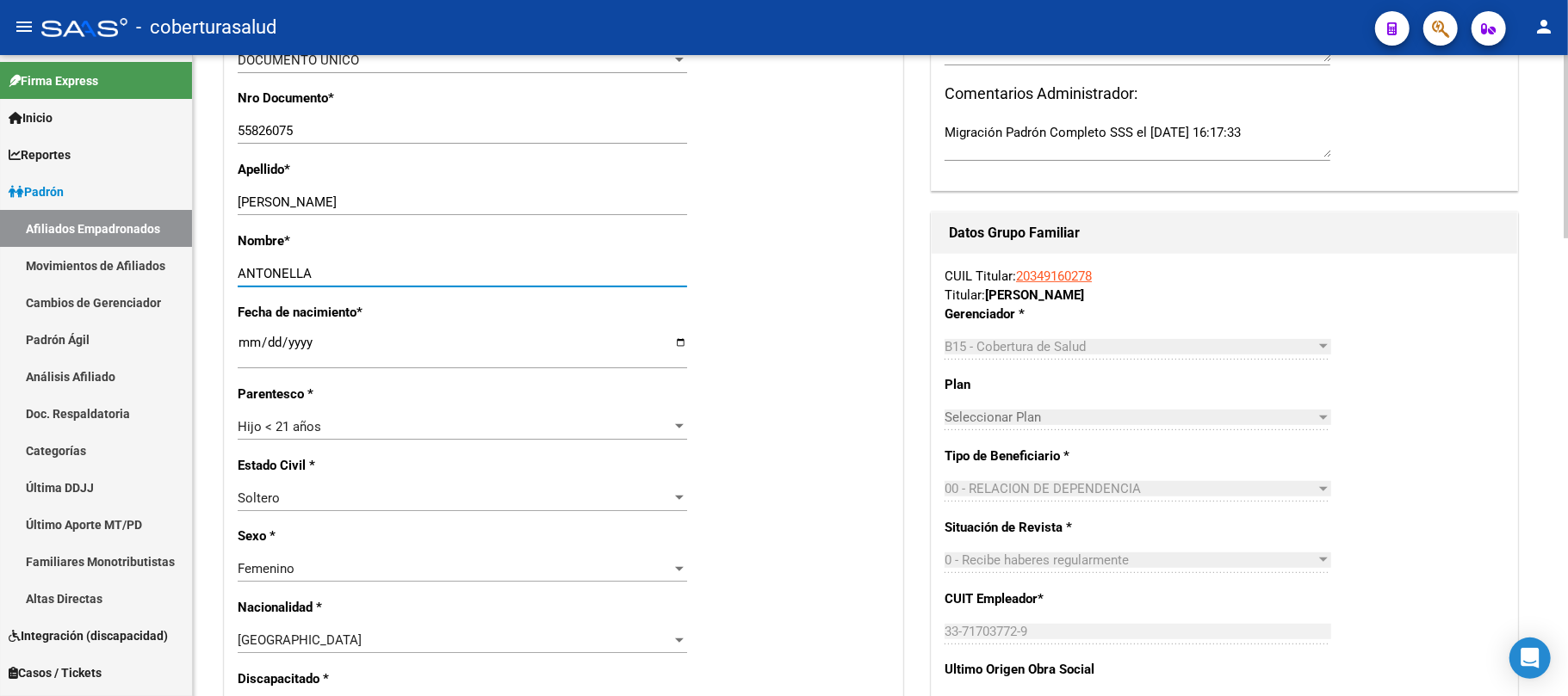
type input "ANTONELLA"
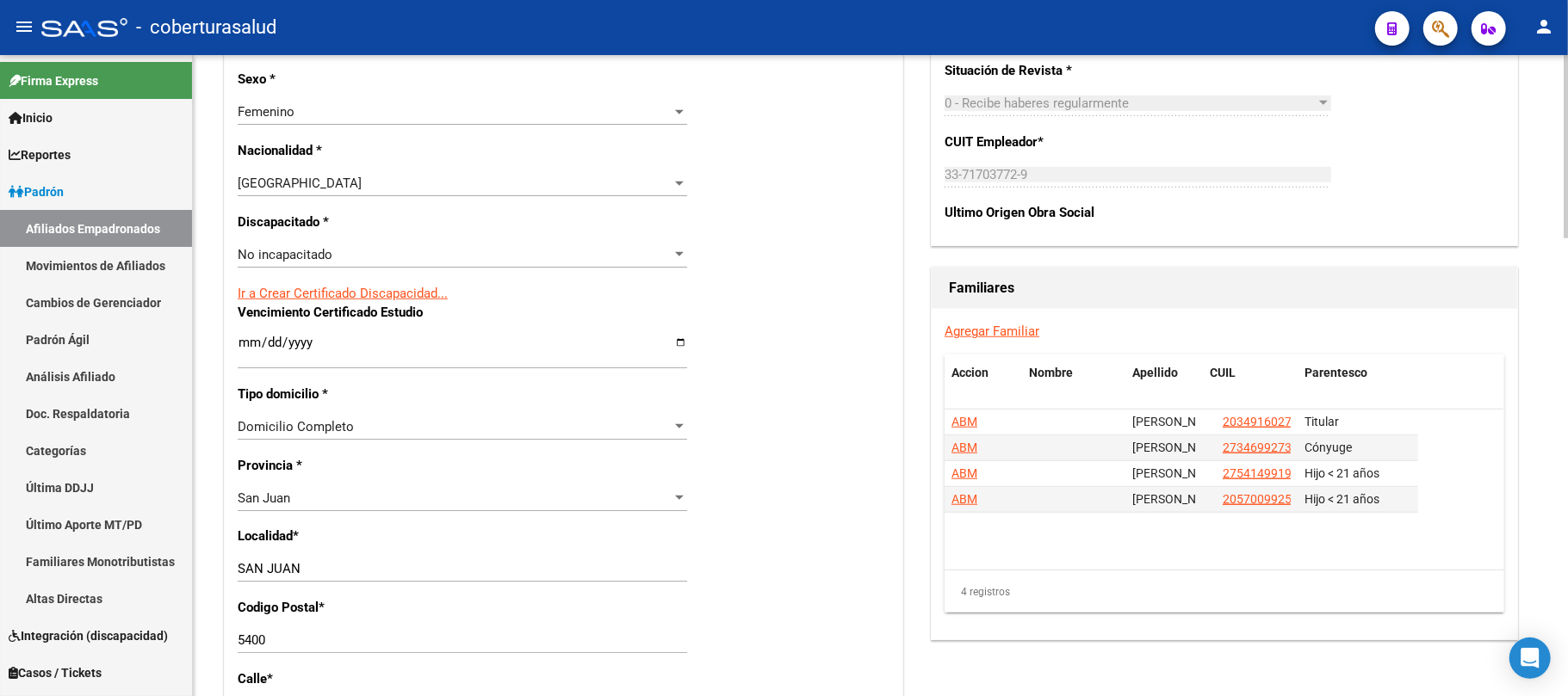
scroll to position [918, 0]
click at [312, 248] on span "No incapacitado" at bounding box center [285, 253] width 95 height 16
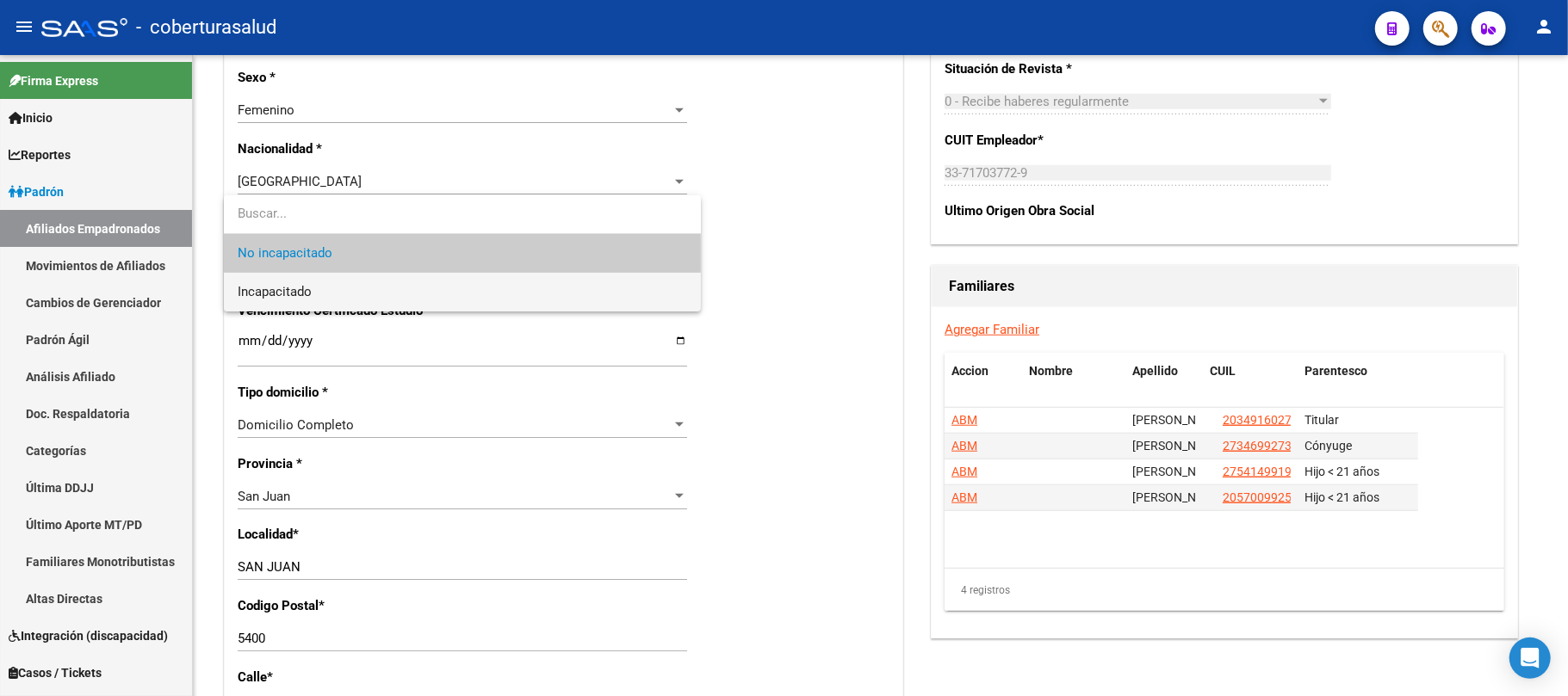
click at [331, 287] on span "Incapacitado" at bounding box center [462, 292] width 450 height 38
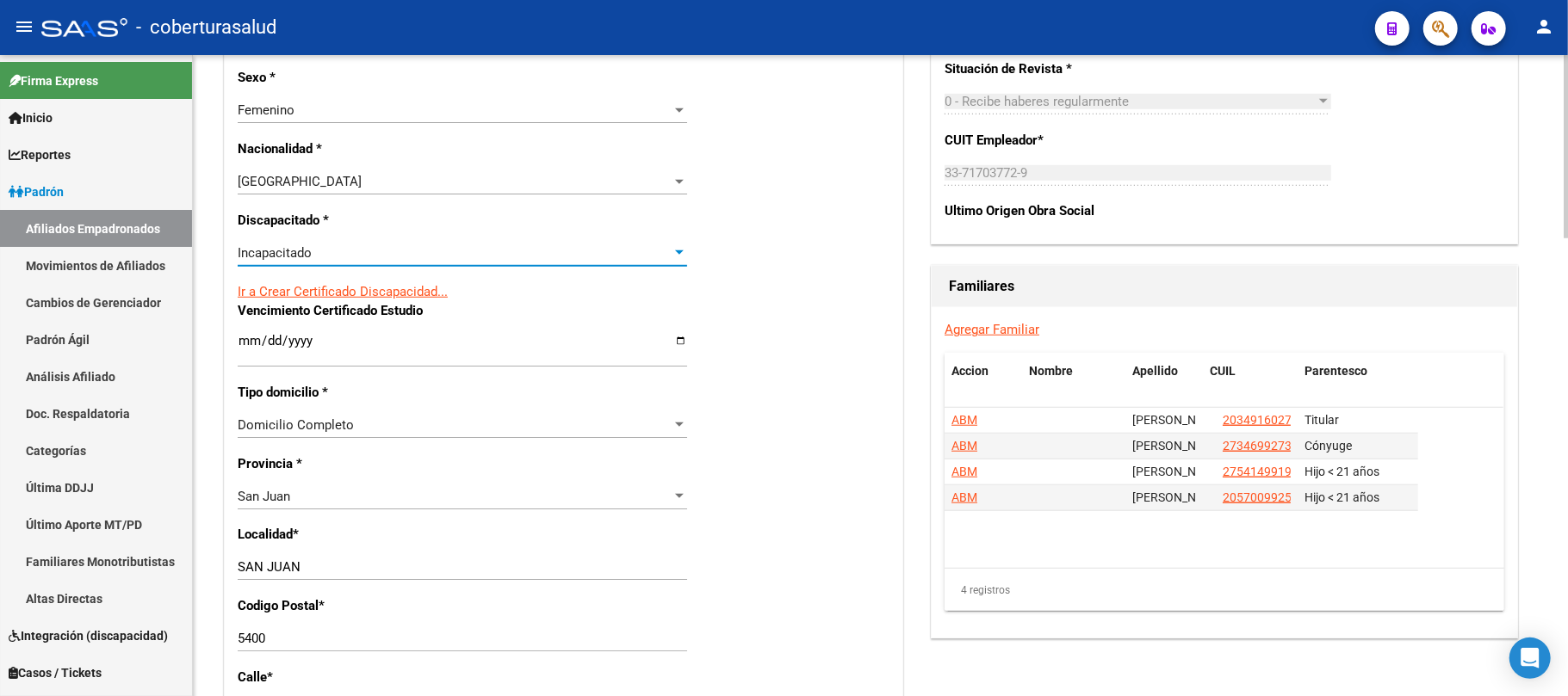
click at [828, 401] on div "Nro Afiliado Ingresar nro CUIL * 27-55826075-6 CUIL ARCA Padrón Ult. Fecha Alta…" at bounding box center [563, 317] width 678 height 1866
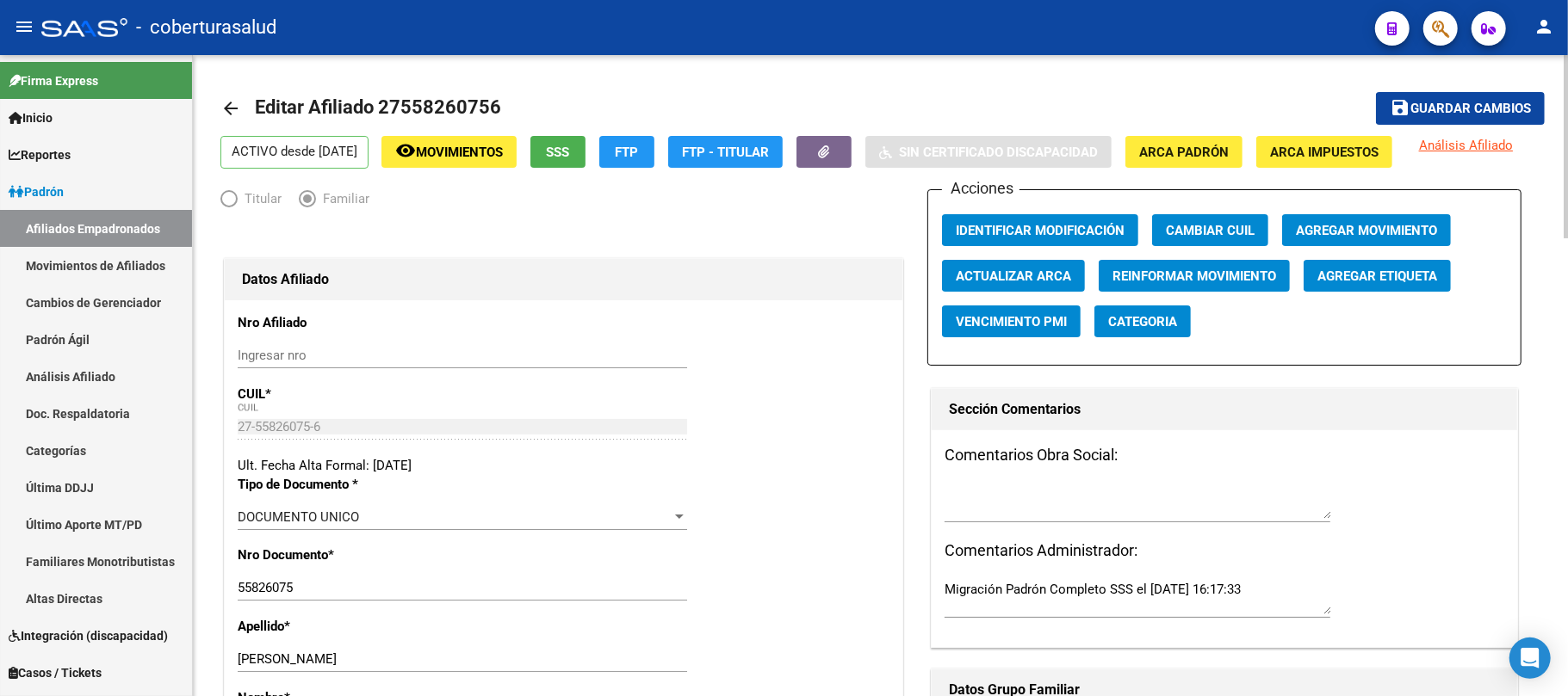
scroll to position [0, 0]
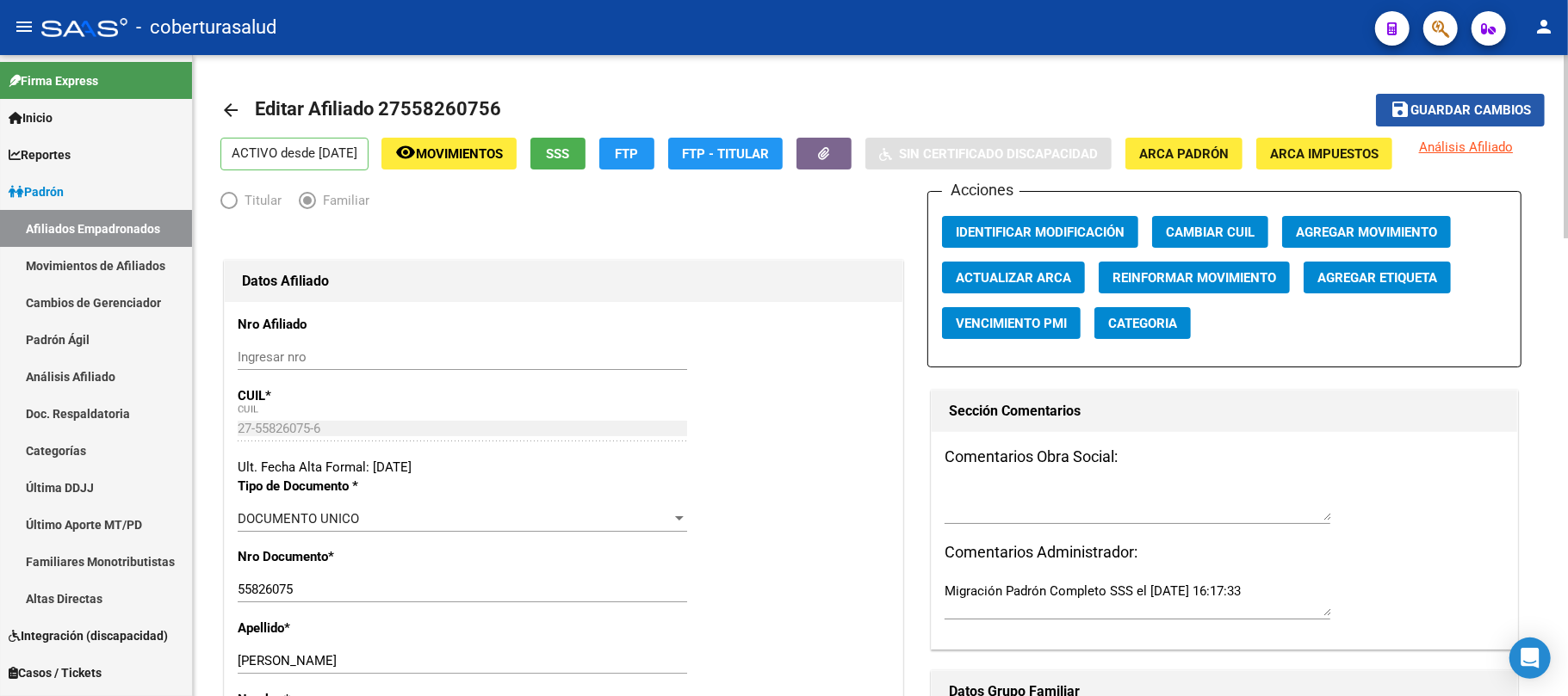
click at [1504, 99] on button "save Guardar cambios" at bounding box center [1460, 109] width 169 height 32
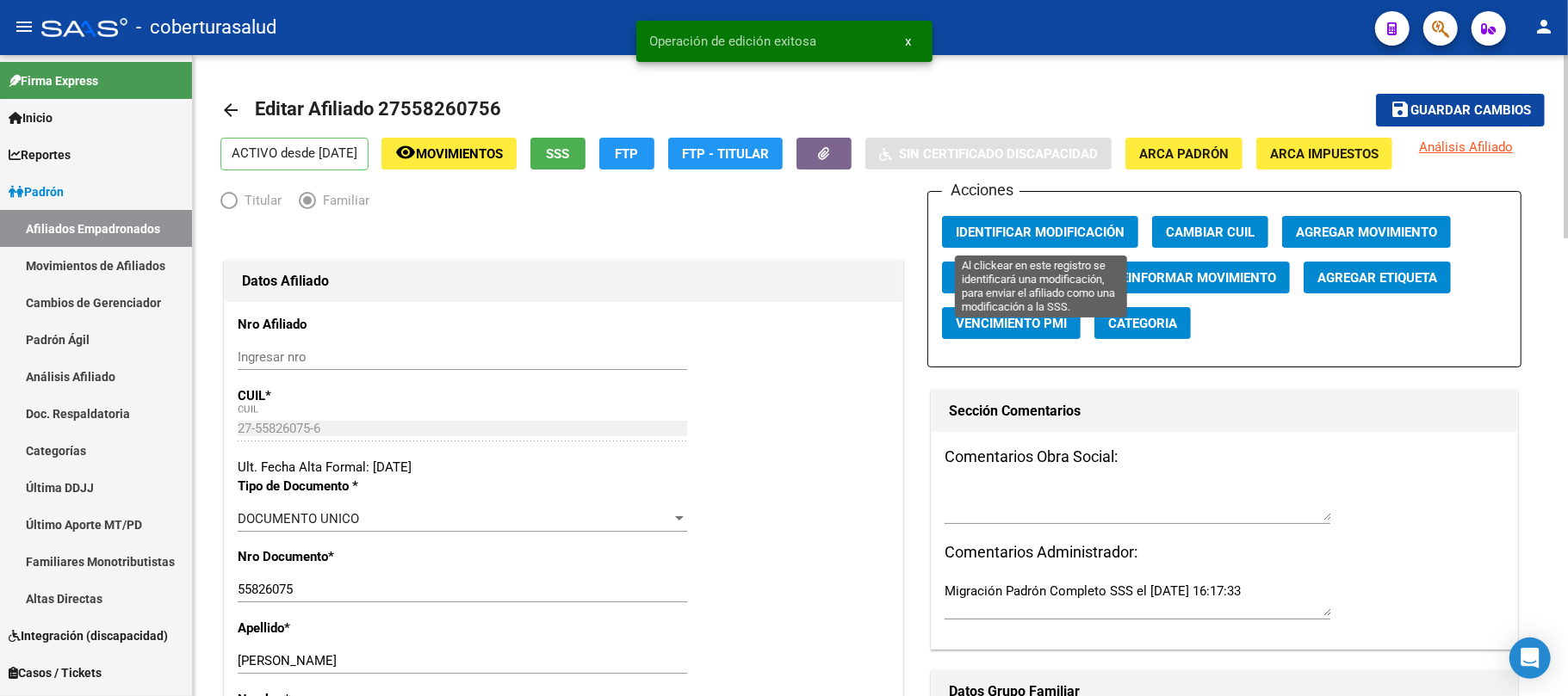
click at [1062, 227] on span "Identificar Modificación" at bounding box center [1040, 232] width 169 height 16
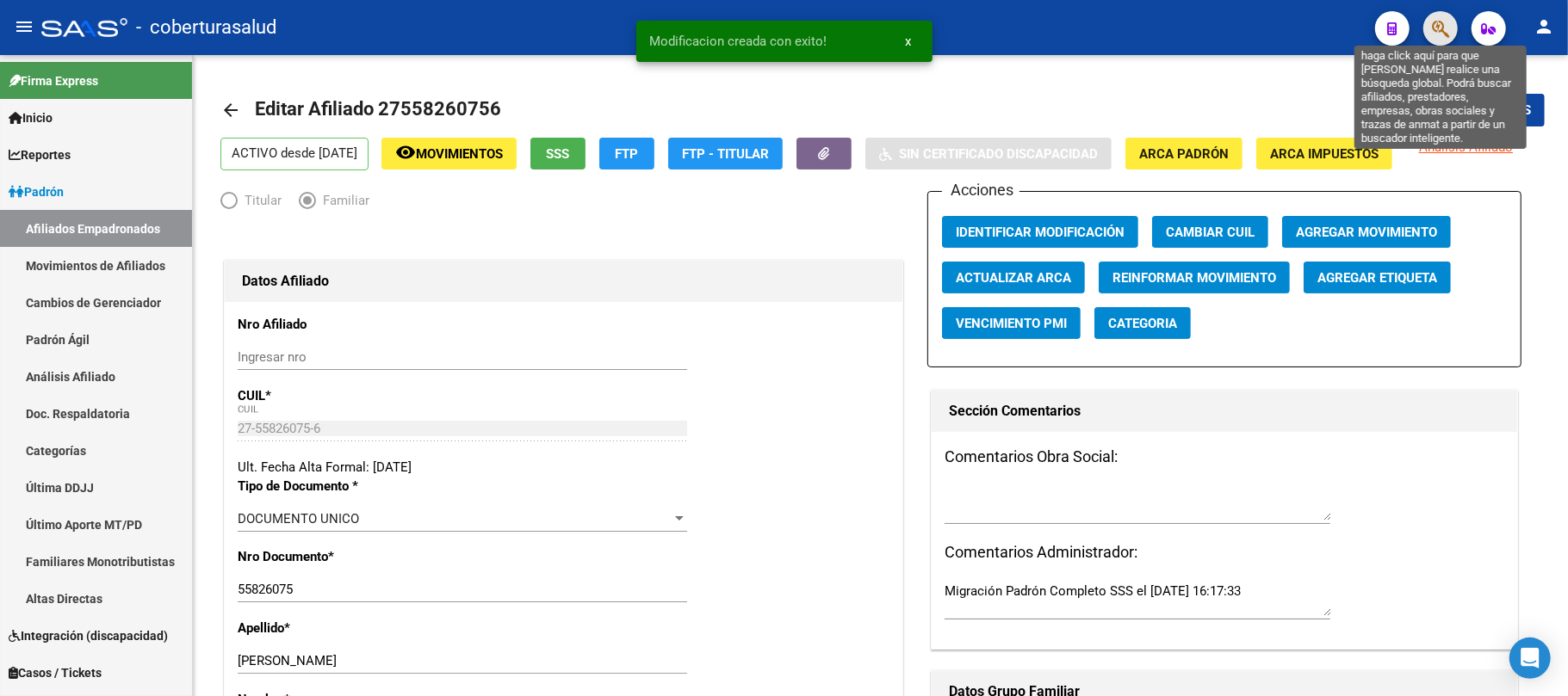
click at [1442, 26] on icon "button" at bounding box center [1440, 29] width 17 height 20
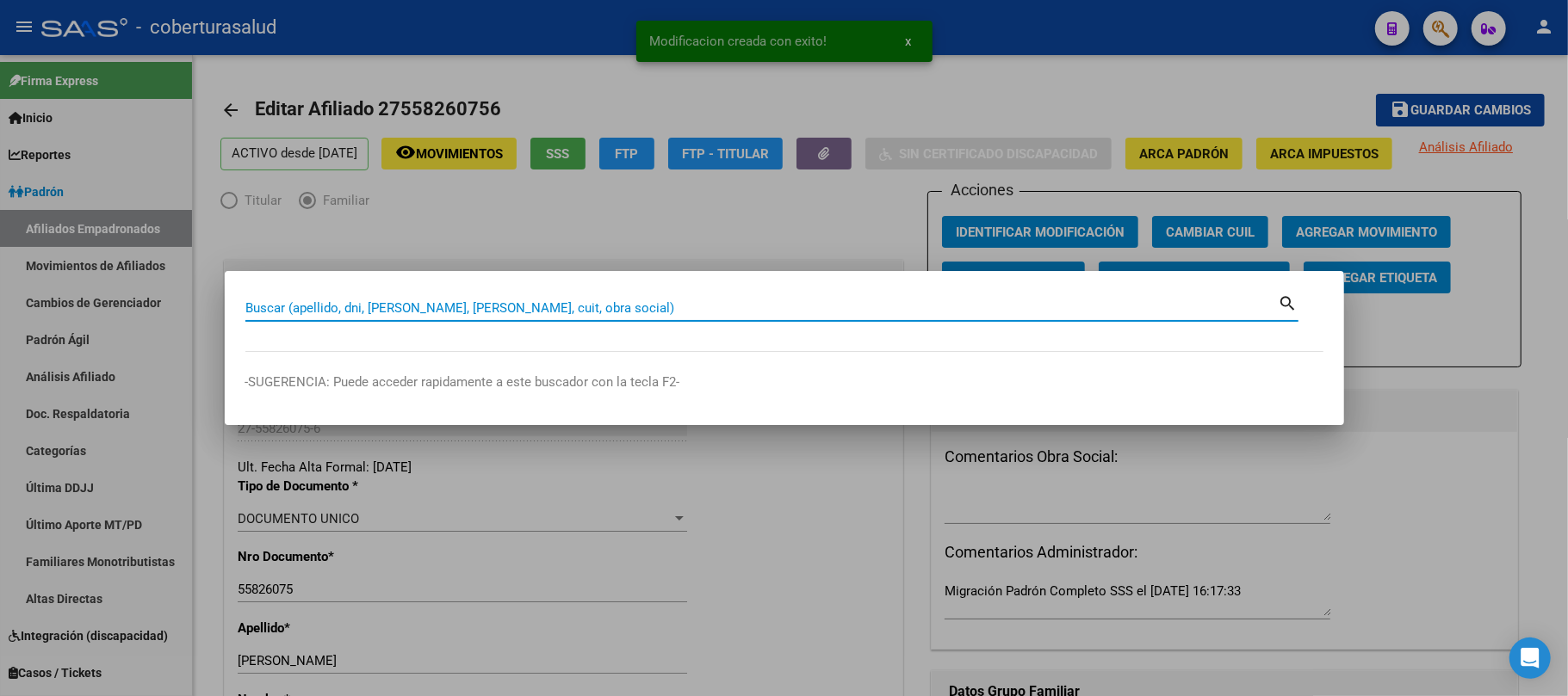
paste input "51310220"
type input "51310220"
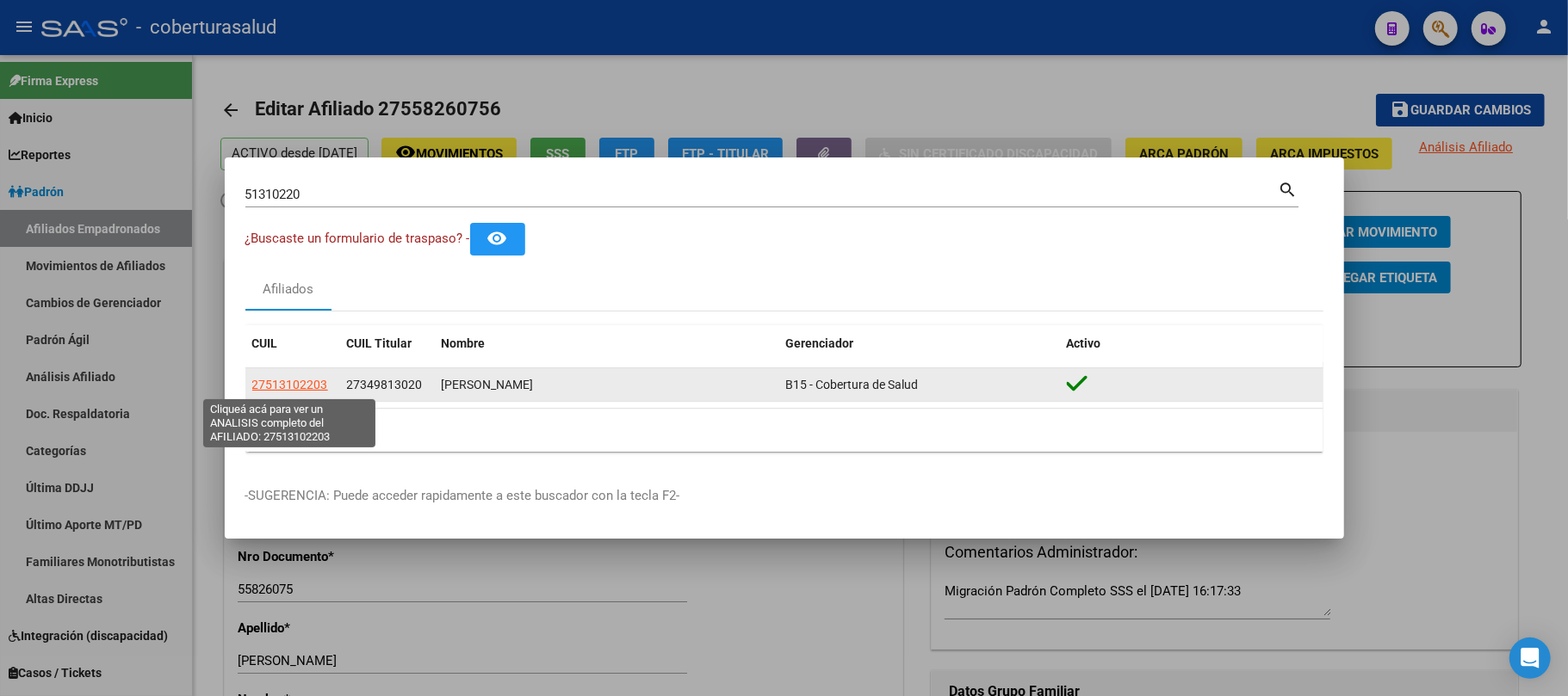
click at [276, 383] on span "27513102203" at bounding box center [289, 384] width 76 height 14
type textarea "27513102203"
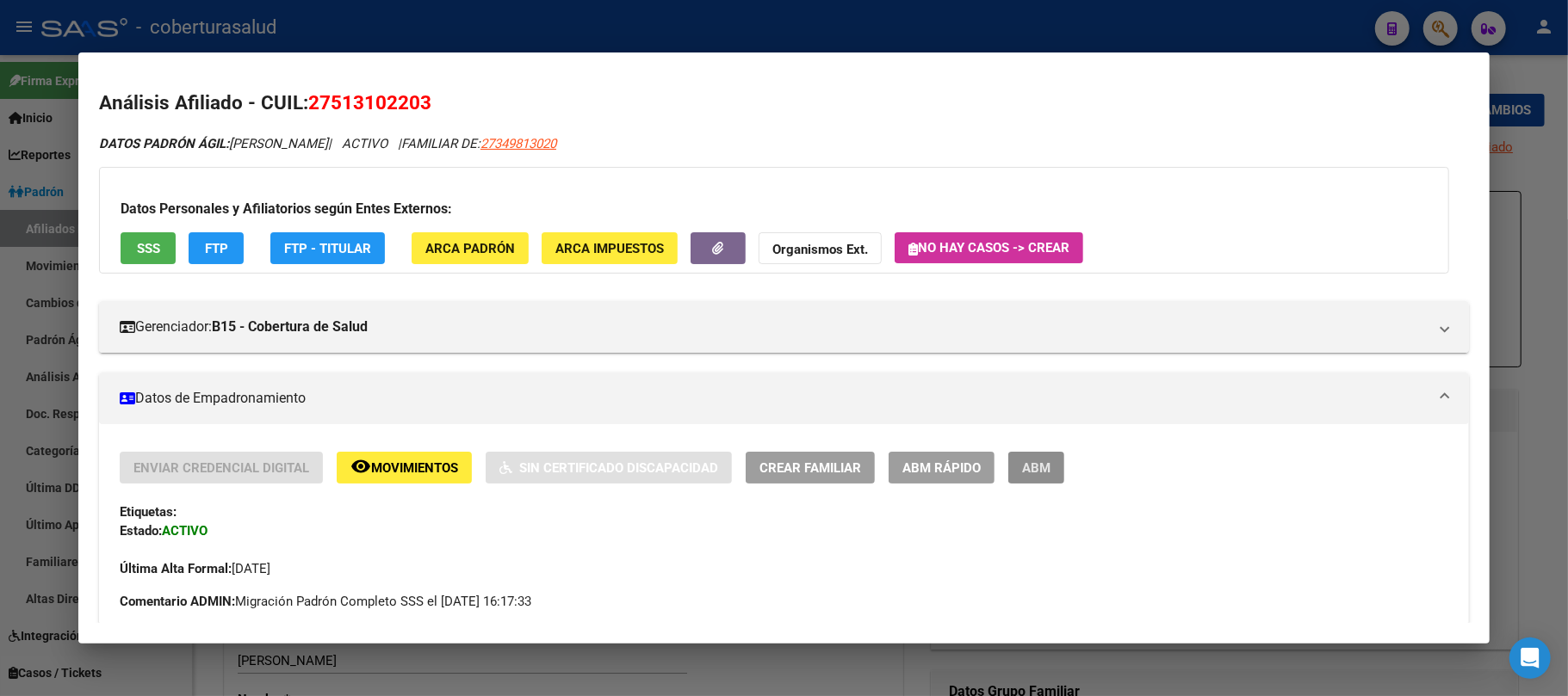
click at [1037, 465] on span "ABM" at bounding box center [1036, 468] width 28 height 16
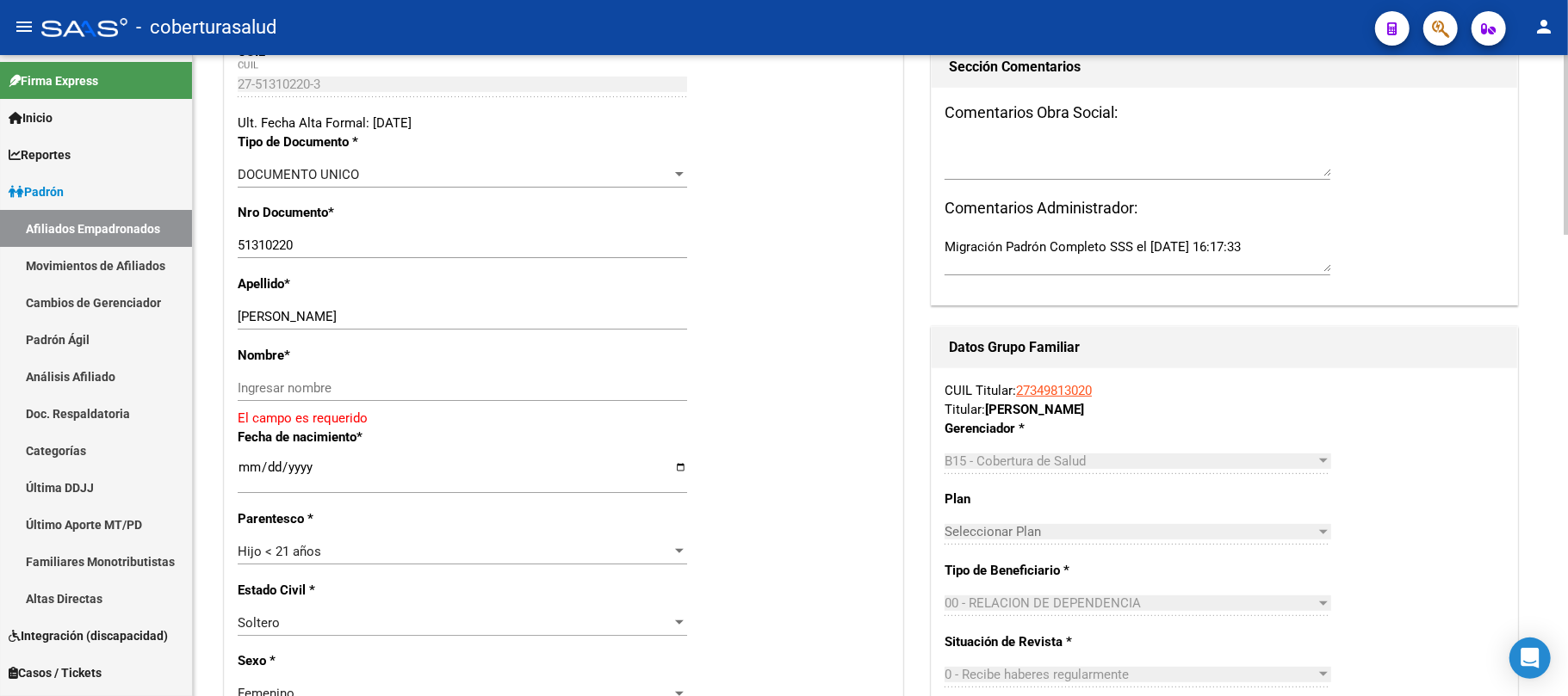
scroll to position [427, 0]
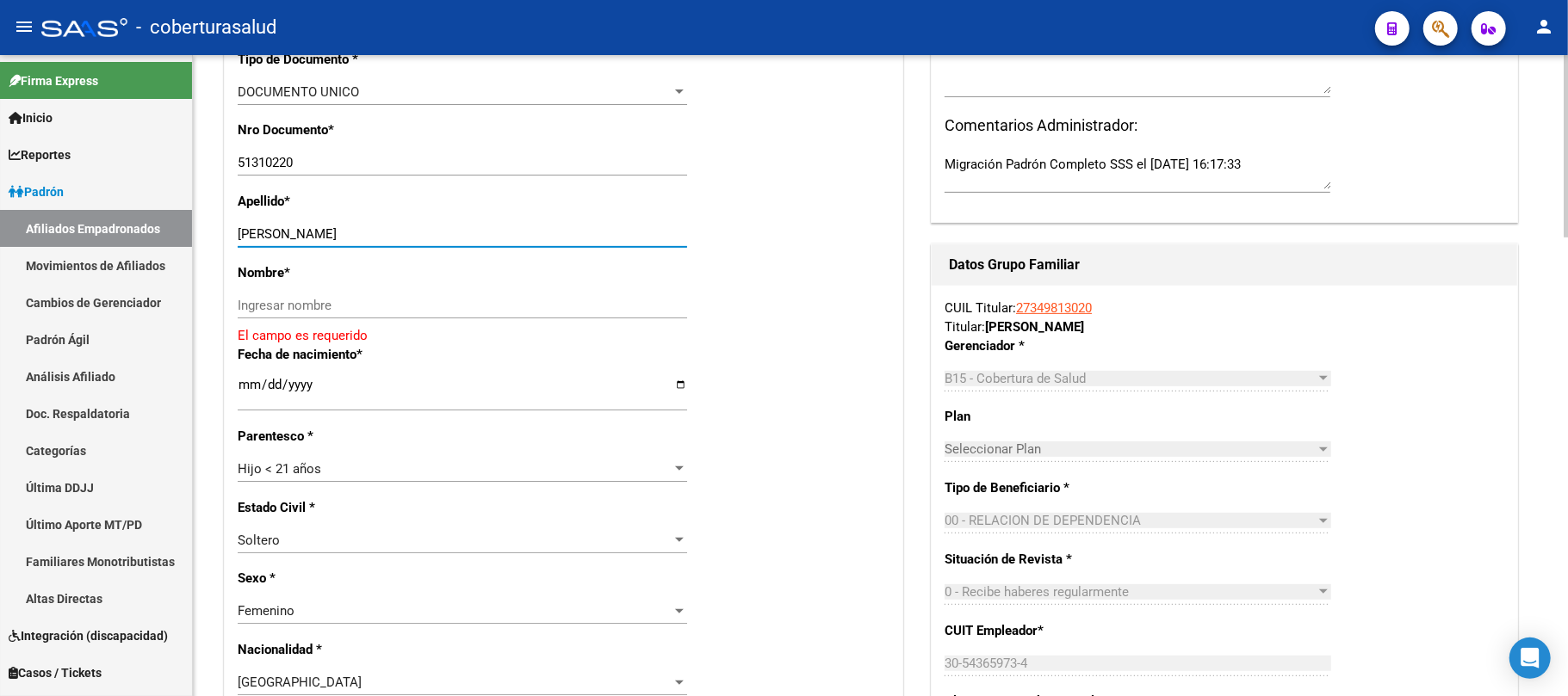
drag, startPoint x: 528, startPoint y: 233, endPoint x: 355, endPoint y: 237, distance: 173.0
click at [355, 237] on input "[PERSON_NAME]" at bounding box center [462, 234] width 450 height 16
type input "[PERSON_NAME]"
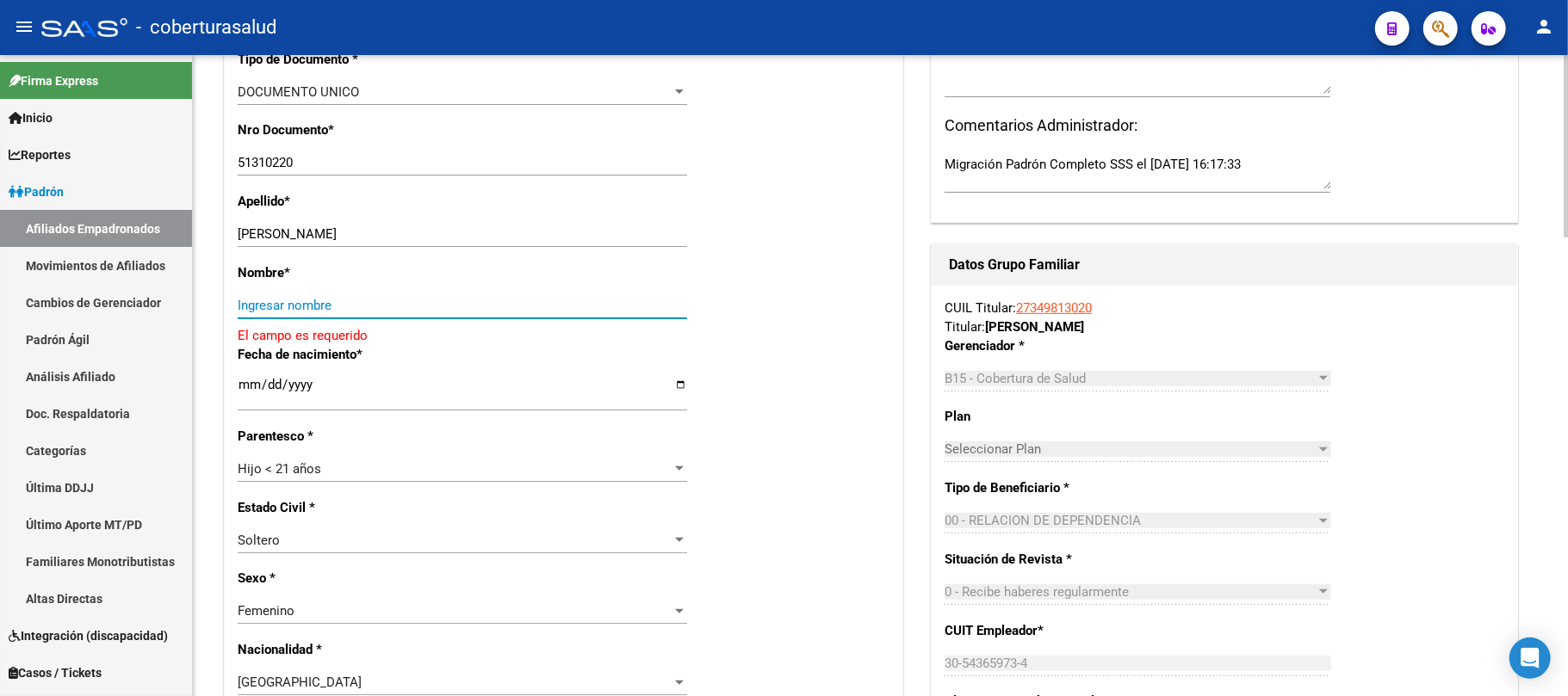
click at [338, 299] on input "Ingresar nombre" at bounding box center [462, 306] width 450 height 16
paste input "[PERSON_NAME]"
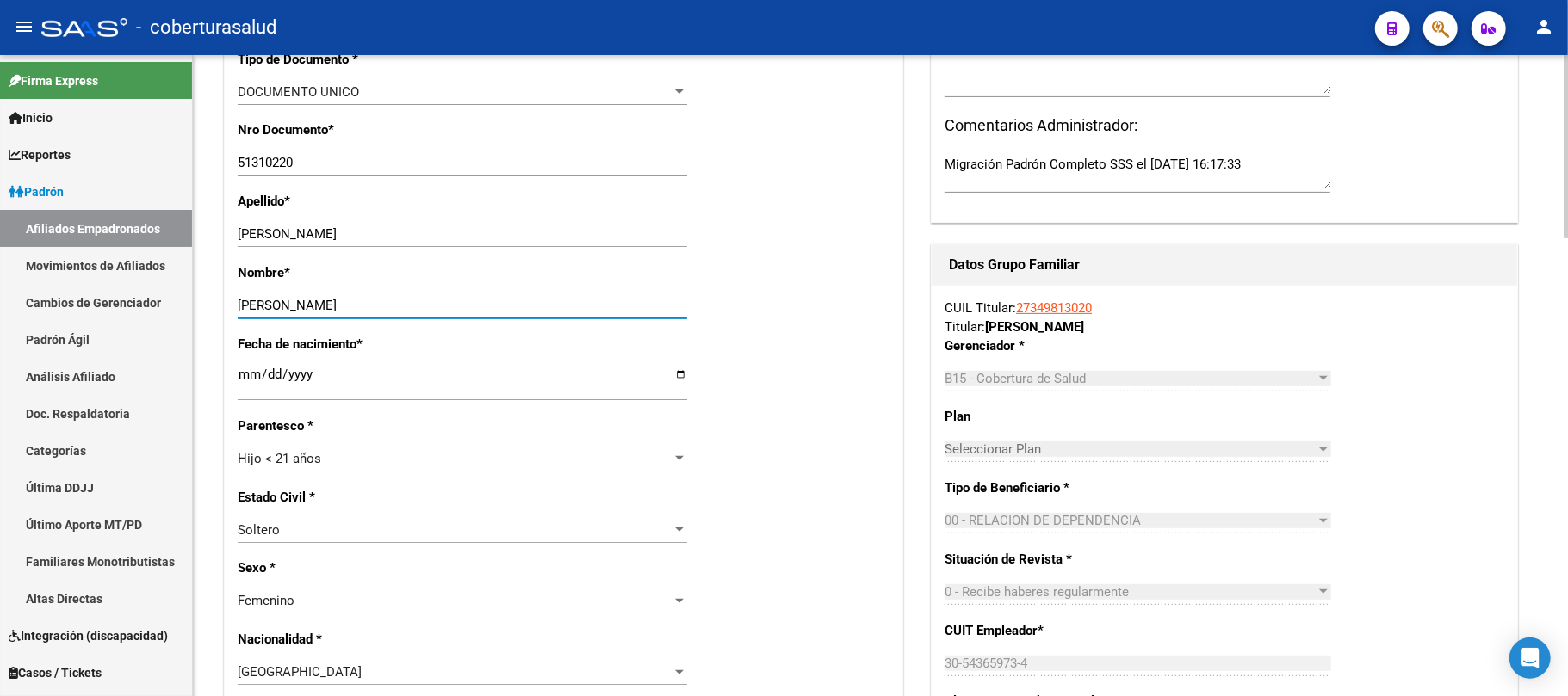
type input "[PERSON_NAME]"
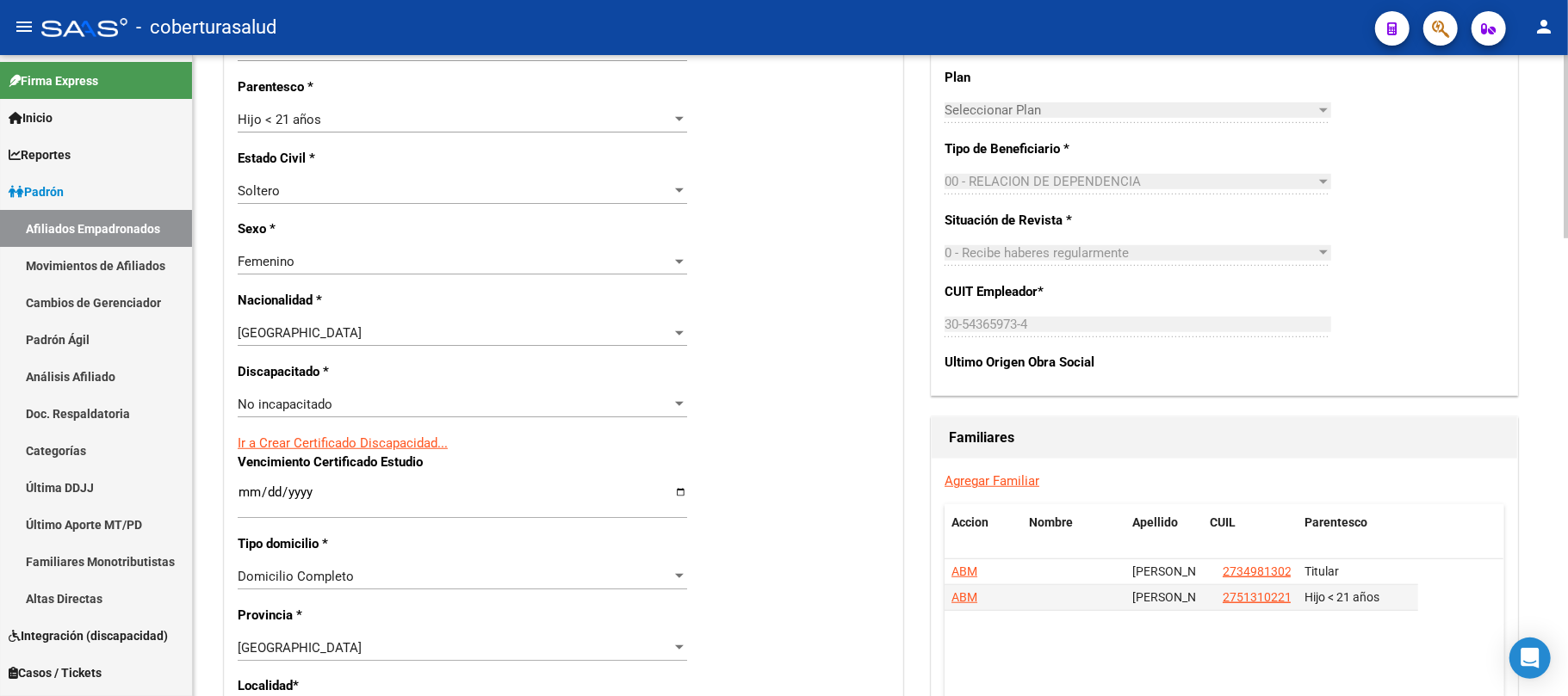
scroll to position [772, 0]
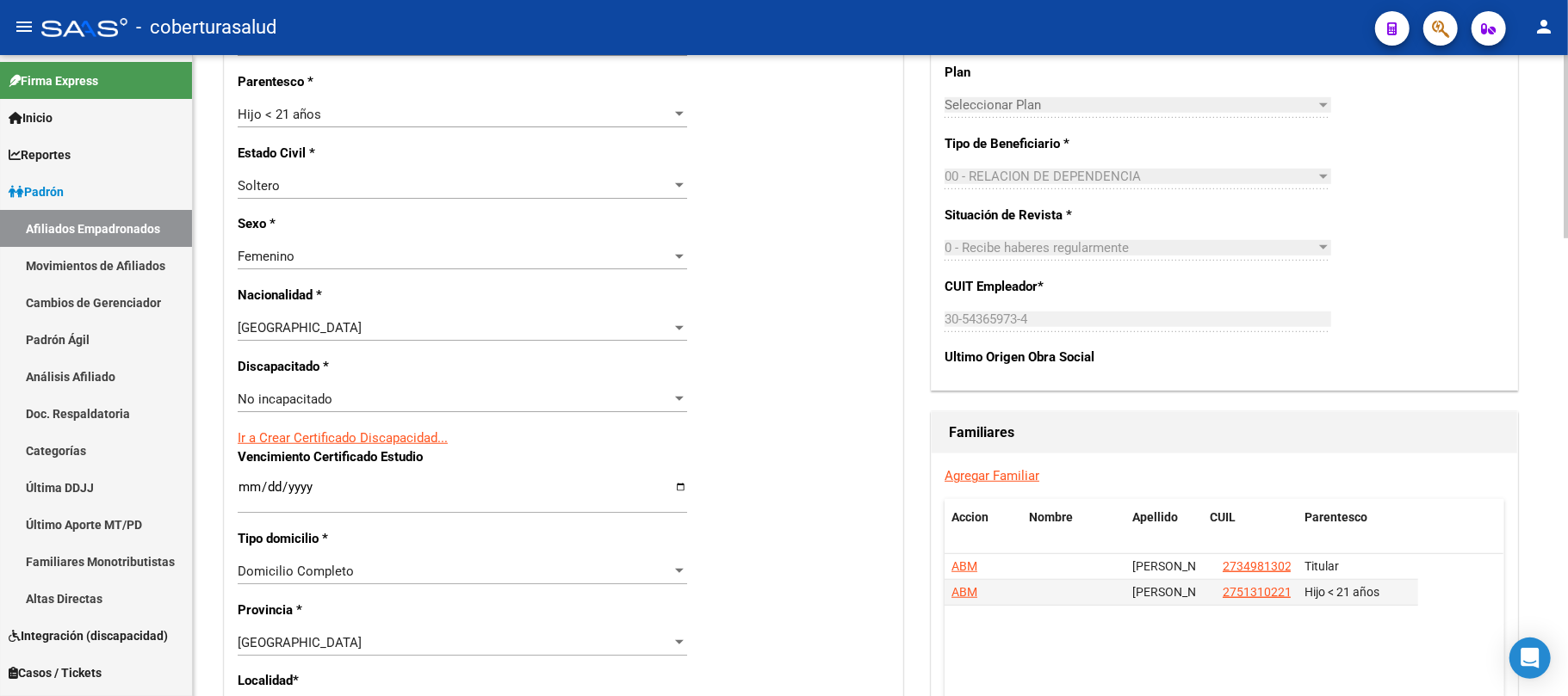
click at [299, 407] on div "No incapacitado" at bounding box center [455, 399] width 434 height 16
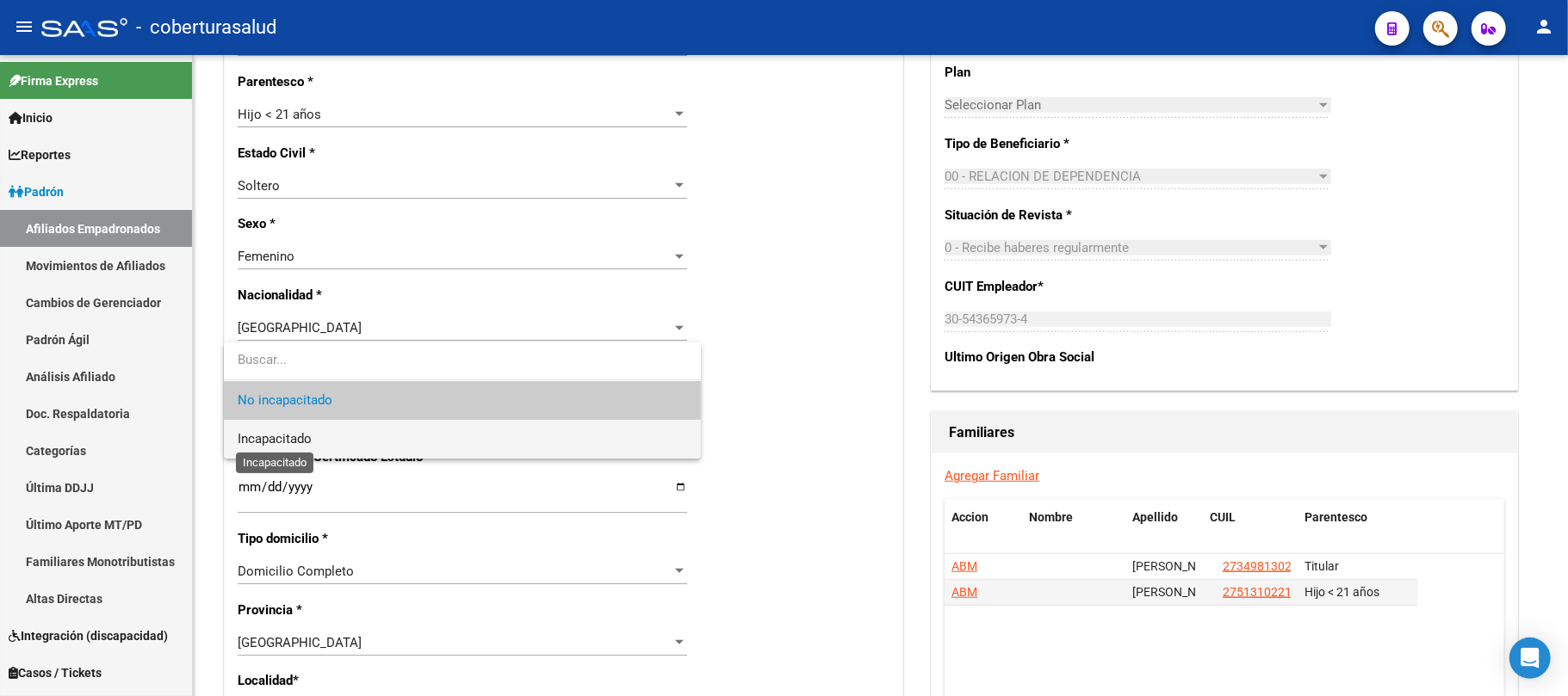
click at [304, 441] on span "Incapacitado" at bounding box center [274, 439] width 74 height 16
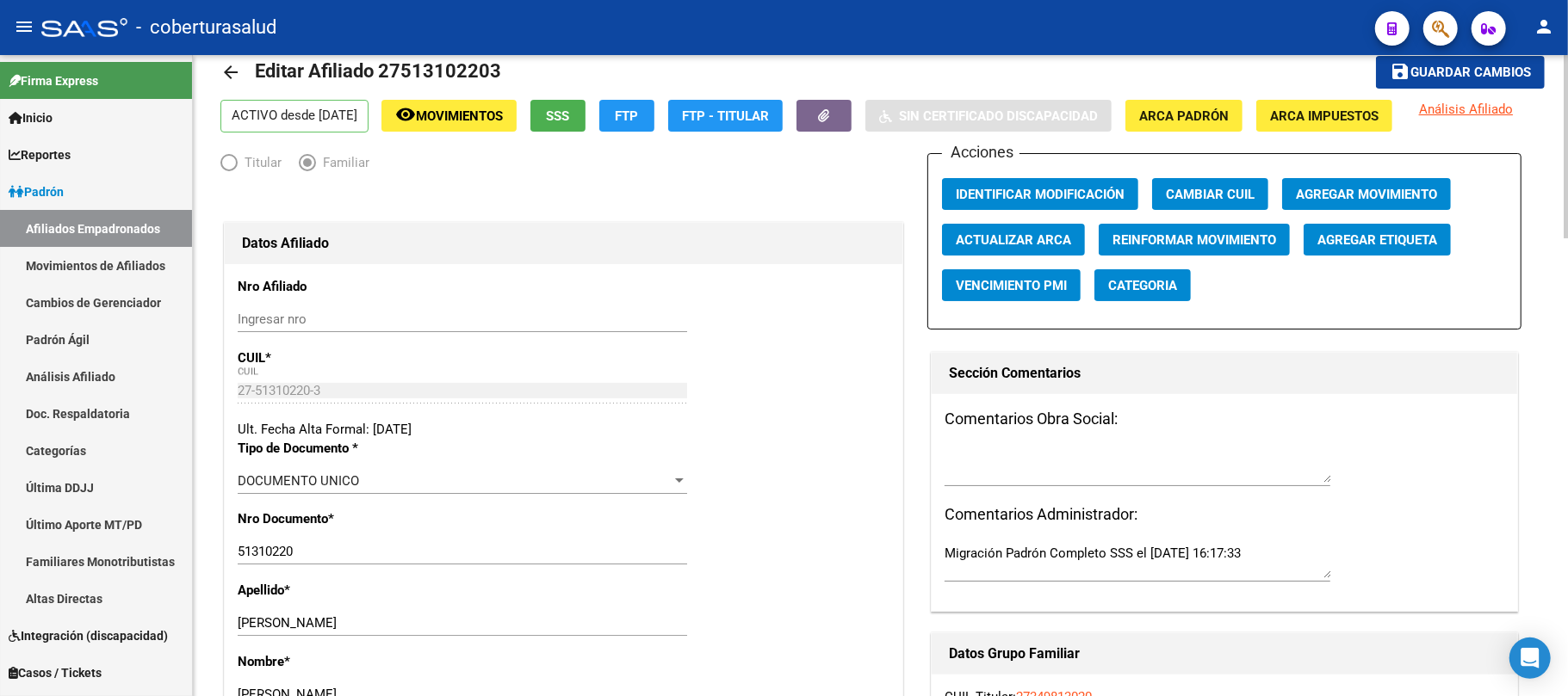
scroll to position [0, 0]
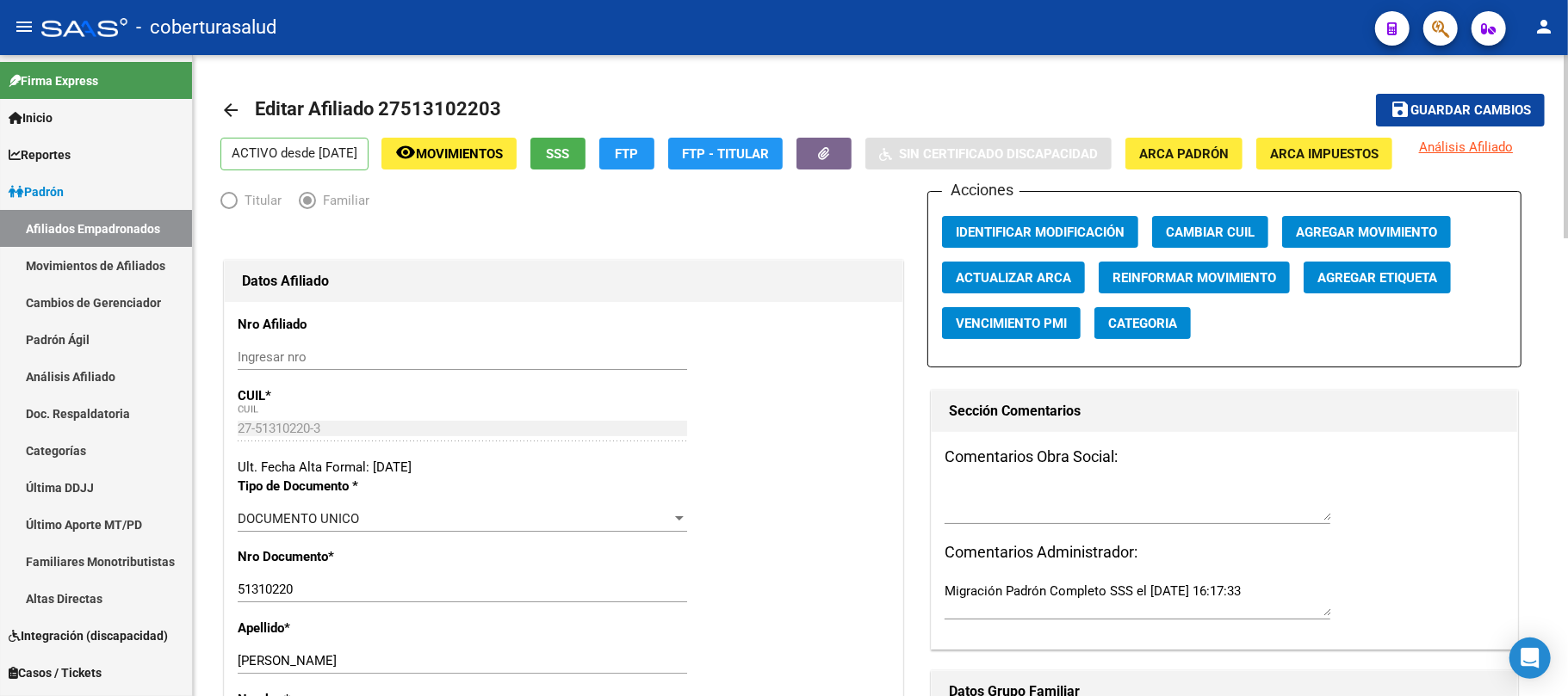
drag, startPoint x: 1469, startPoint y: 111, endPoint x: 1317, endPoint y: 110, distance: 152.0
click at [1465, 111] on span "Guardar cambios" at bounding box center [1471, 110] width 120 height 16
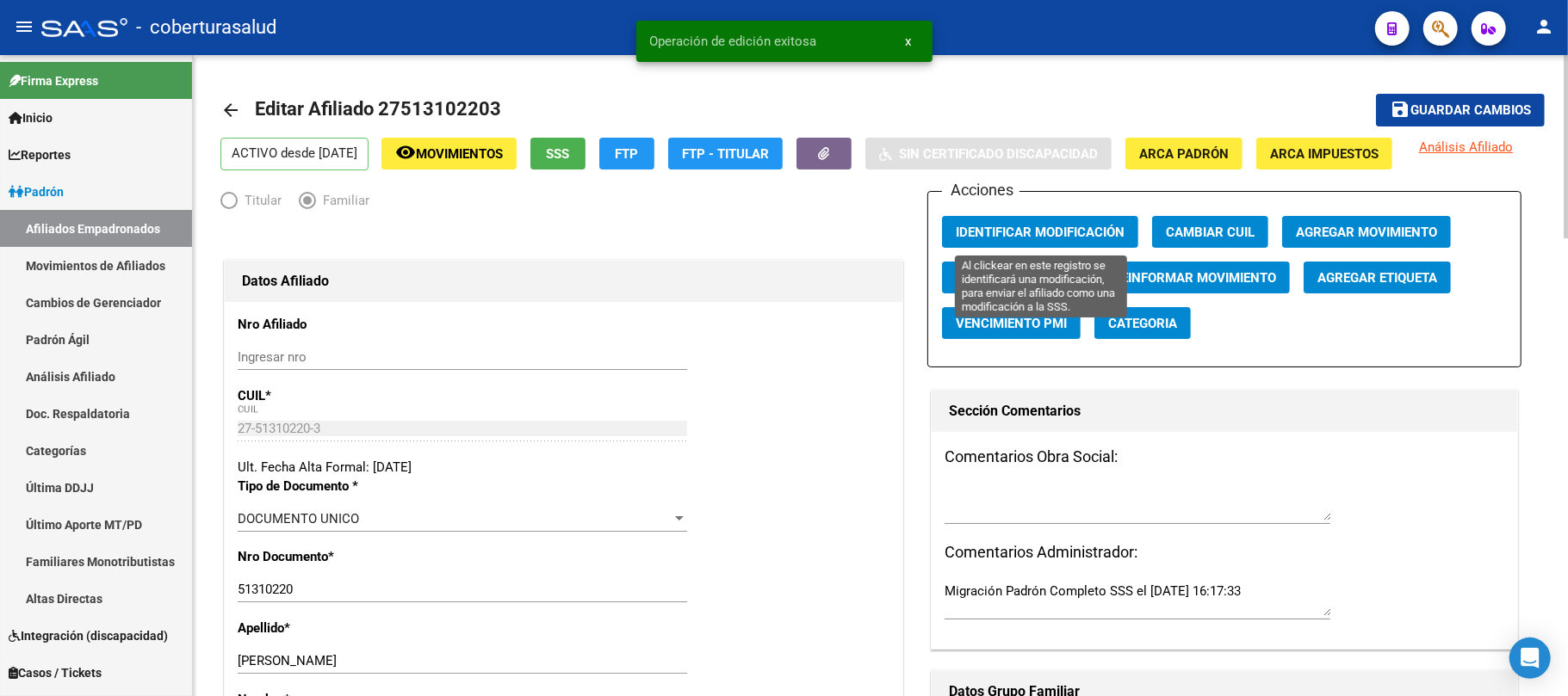
click at [1044, 229] on span "Identificar Modificación" at bounding box center [1040, 232] width 169 height 16
